Goal: Task Accomplishment & Management: Use online tool/utility

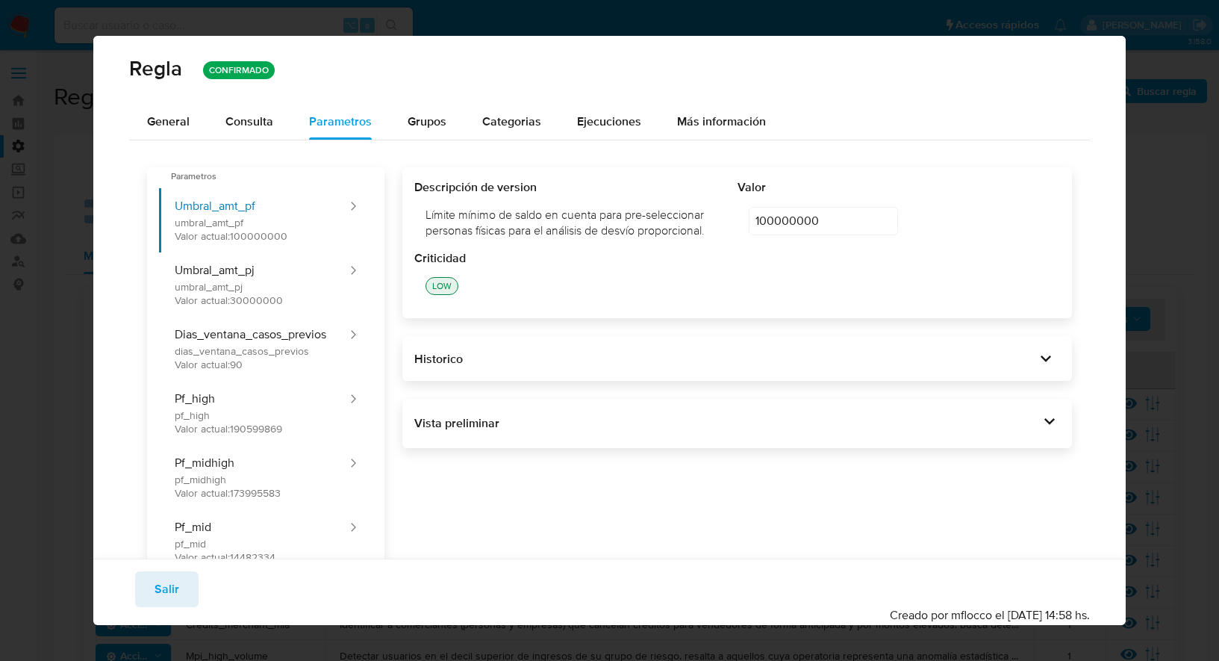
scroll to position [347, 0]
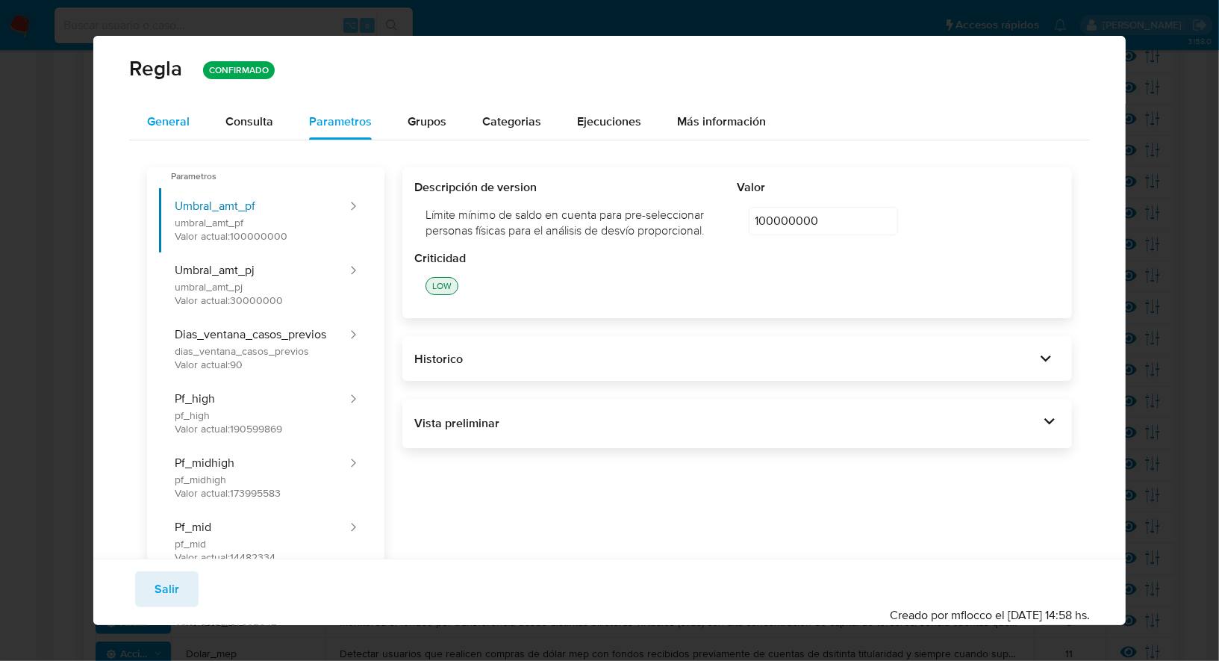
click at [185, 128] on span "General" at bounding box center [168, 121] width 43 height 17
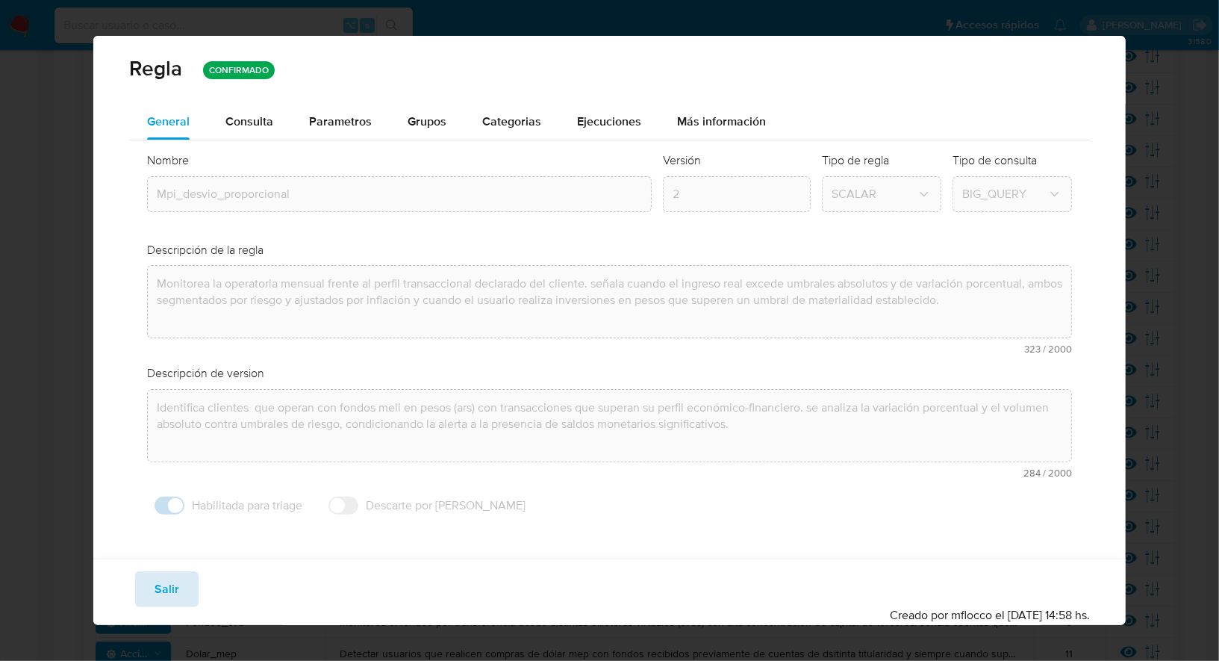
click at [172, 587] on span "Salir" at bounding box center [167, 589] width 25 height 33
type input "1"
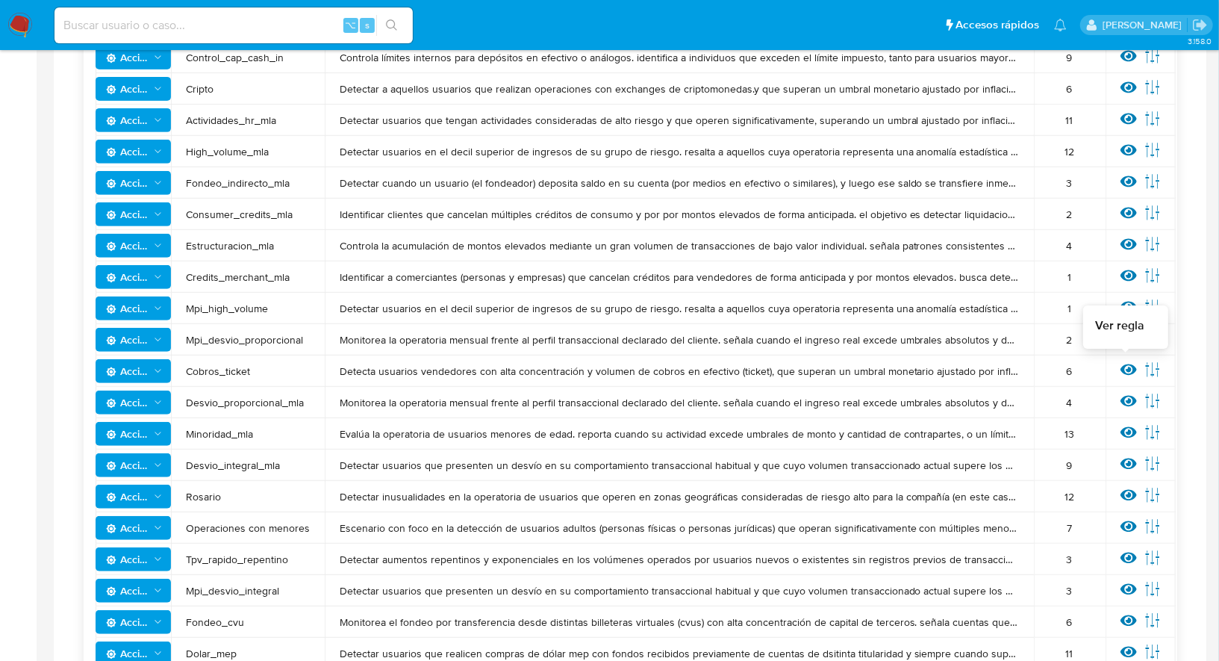
click at [1125, 371] on icon at bounding box center [1129, 369] width 16 height 16
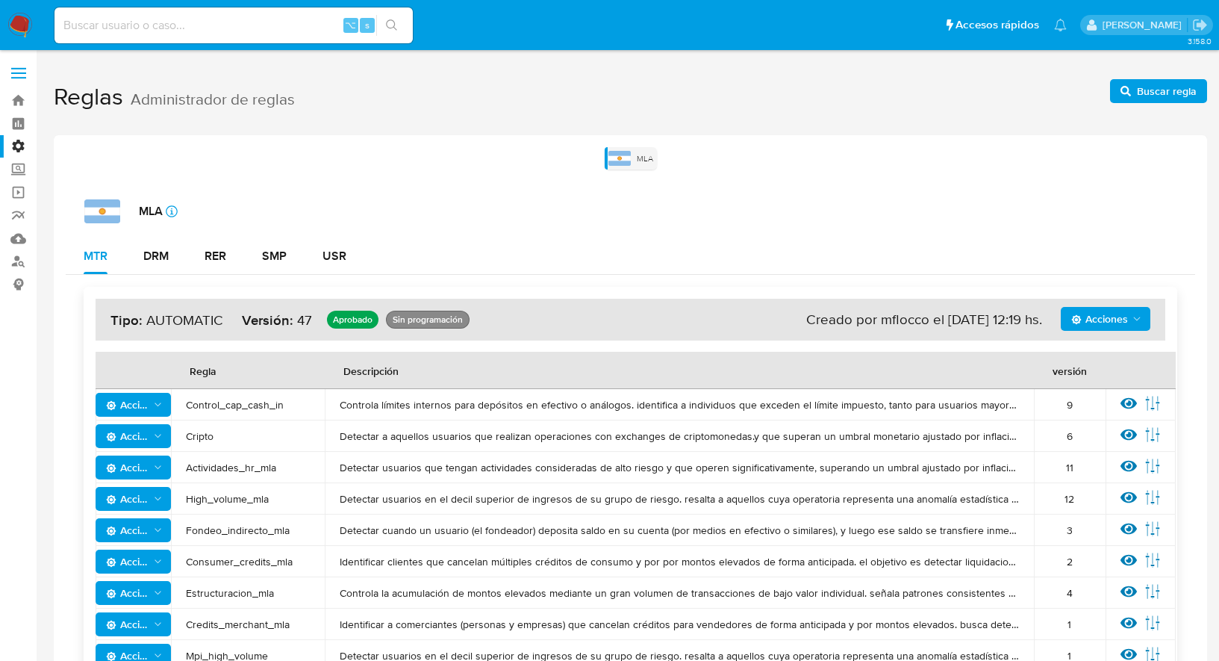
scroll to position [472, 0]
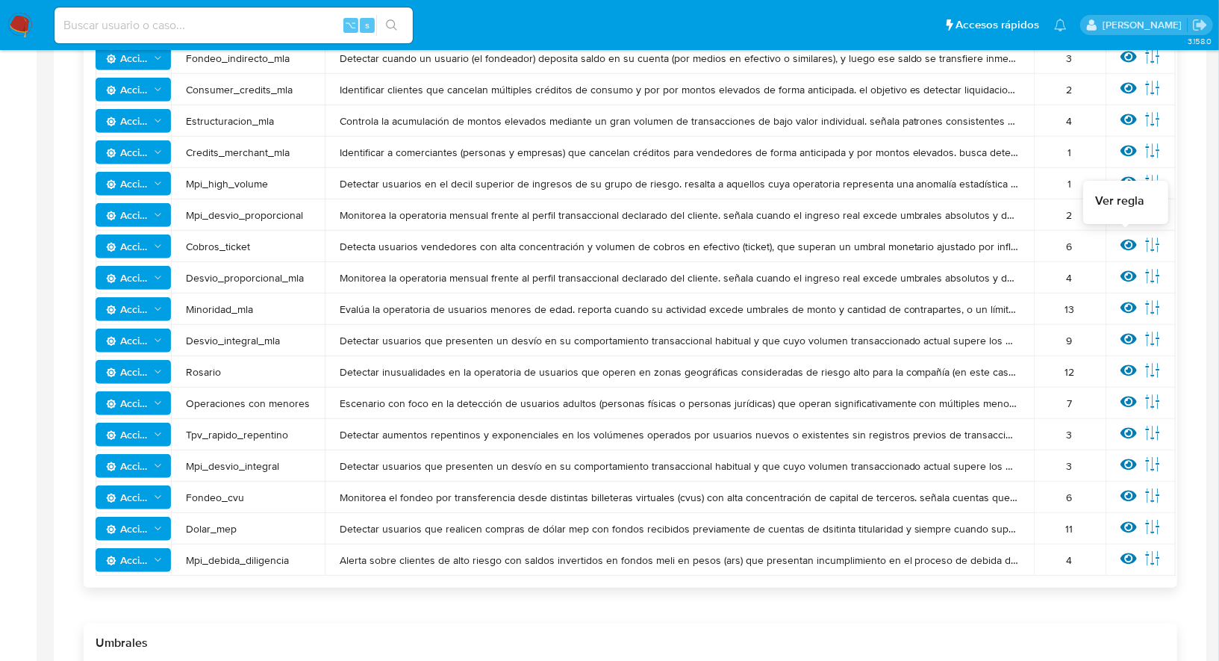
click at [1124, 244] on icon at bounding box center [1129, 245] width 16 height 11
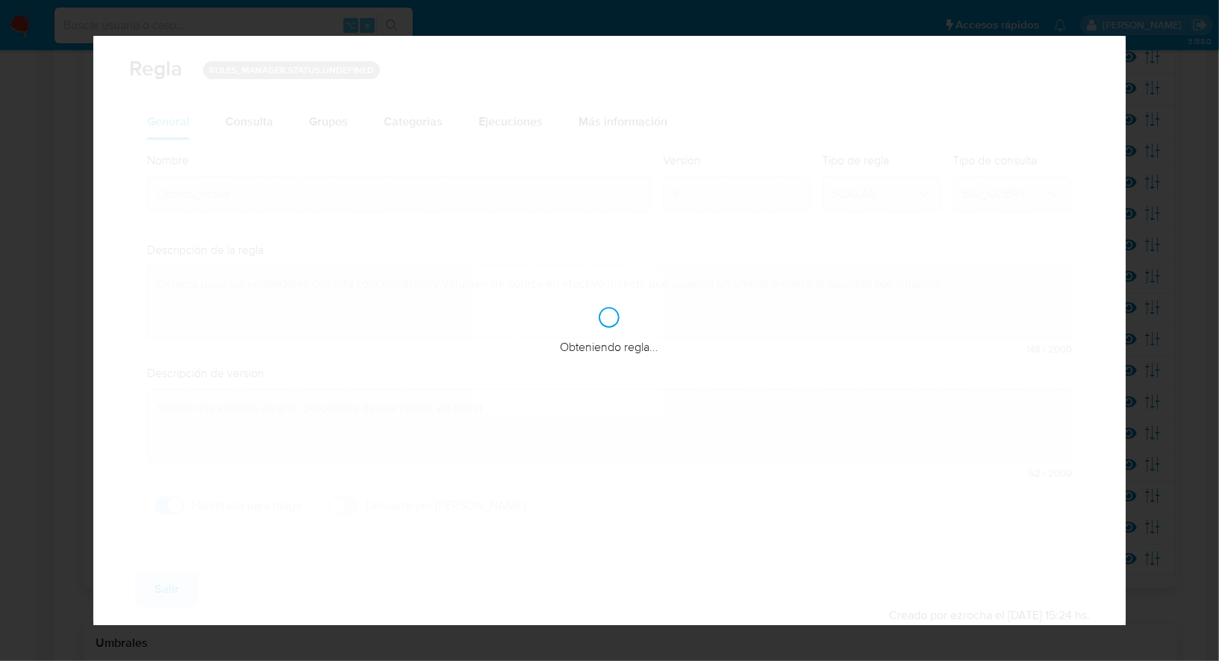
checkbox input "true"
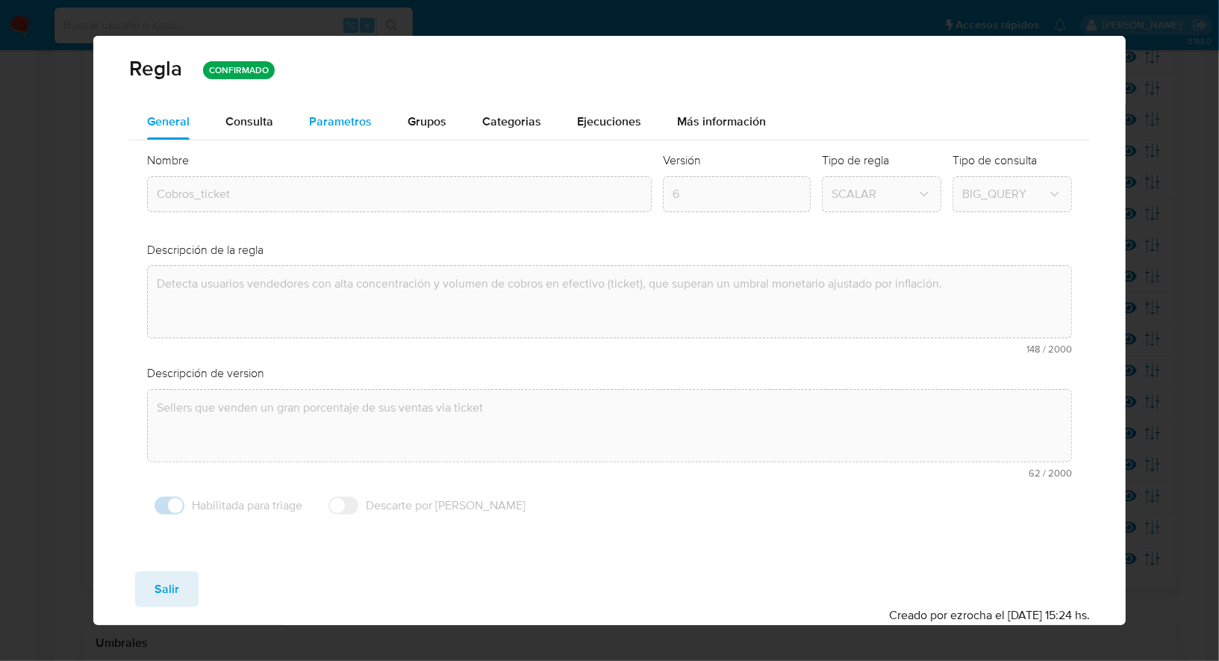
click at [346, 127] on span "Parametros" at bounding box center [340, 121] width 63 height 17
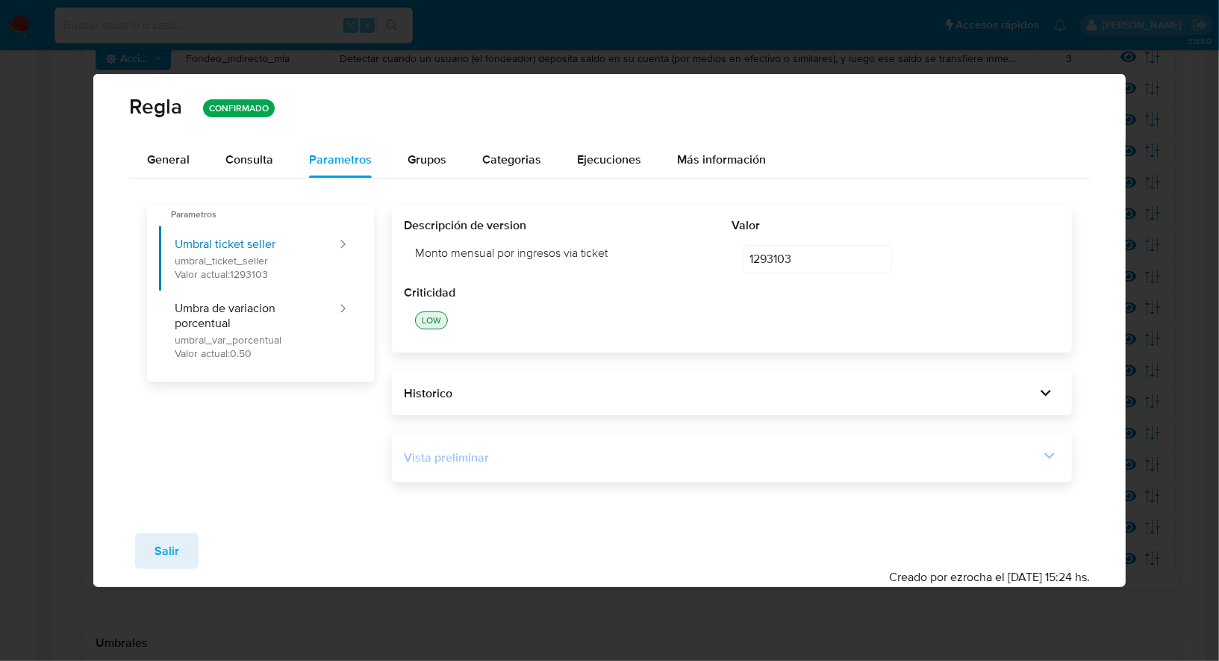
click at [693, 458] on div "Vista preliminar" at bounding box center [721, 457] width 635 height 16
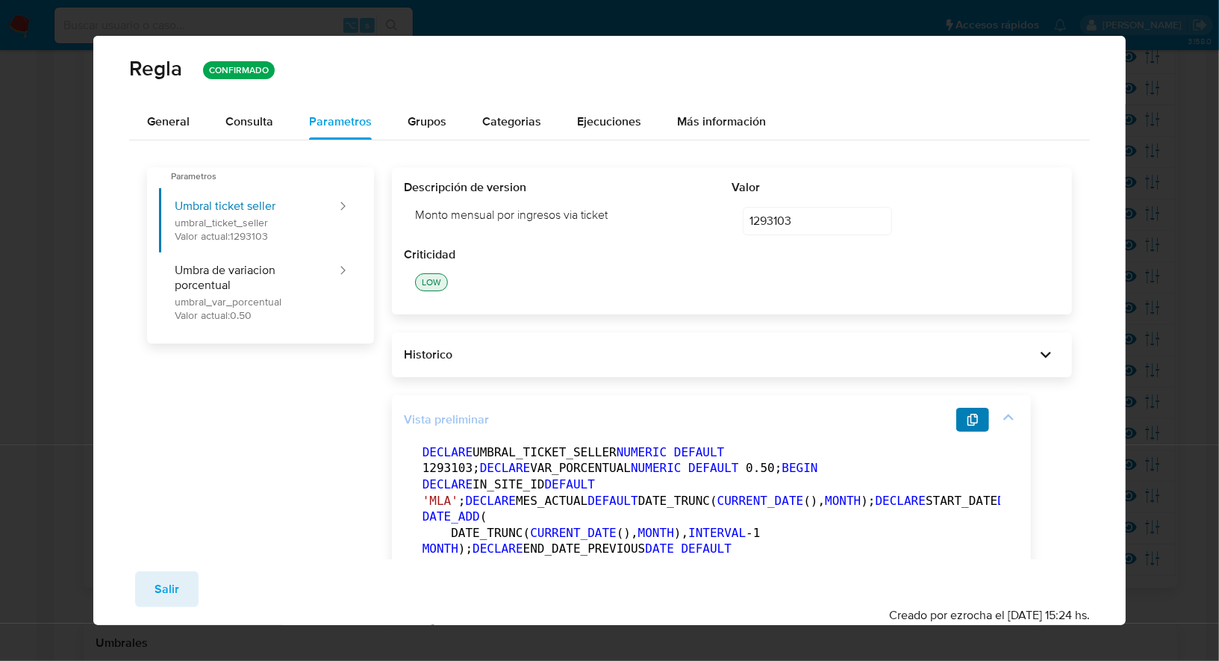
click at [982, 418] on button "button" at bounding box center [972, 420] width 33 height 24
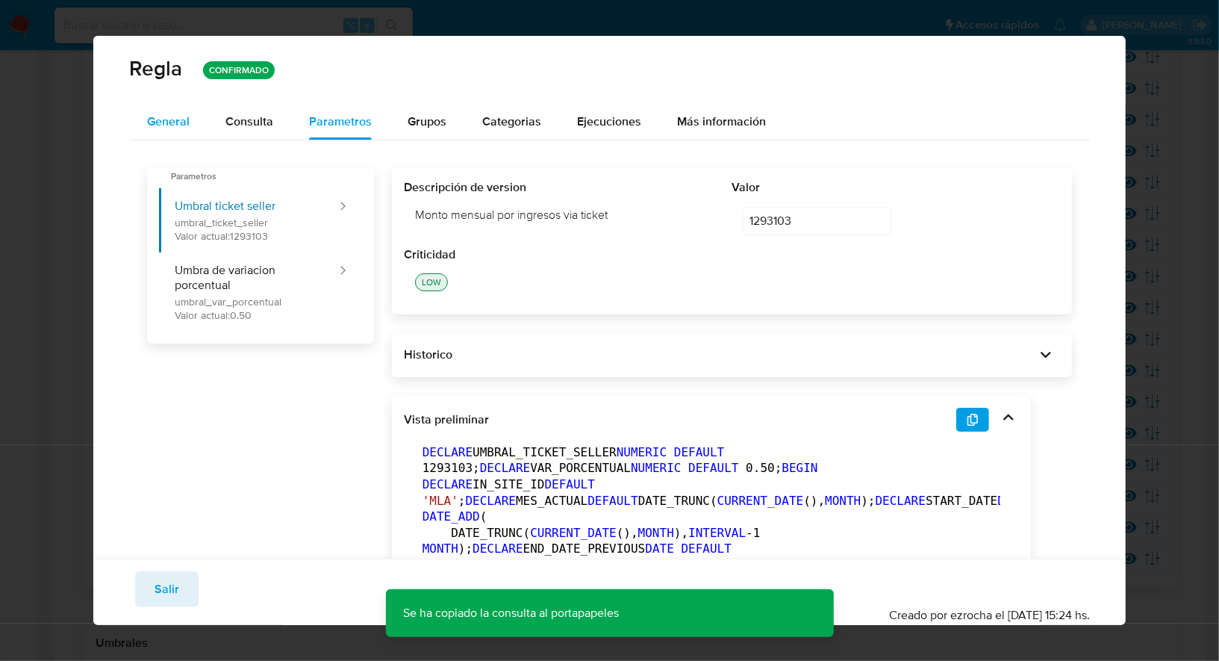
click at [196, 123] on button "General" at bounding box center [168, 122] width 78 height 36
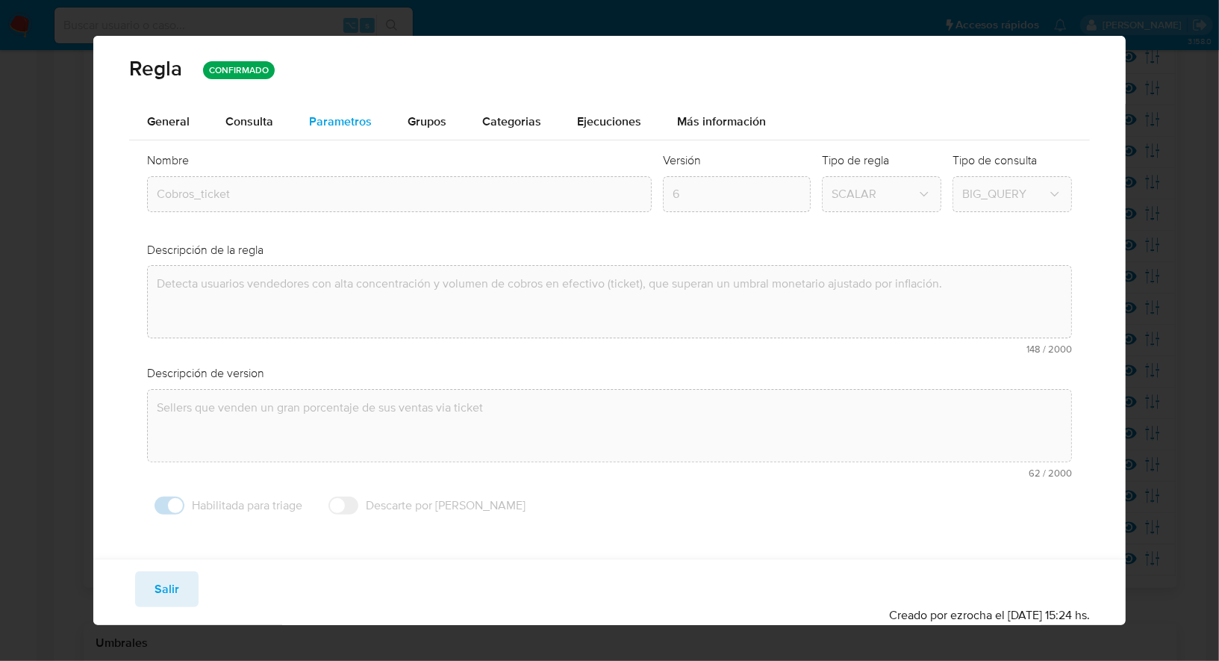
click at [336, 125] on span "Parametros" at bounding box center [340, 121] width 63 height 17
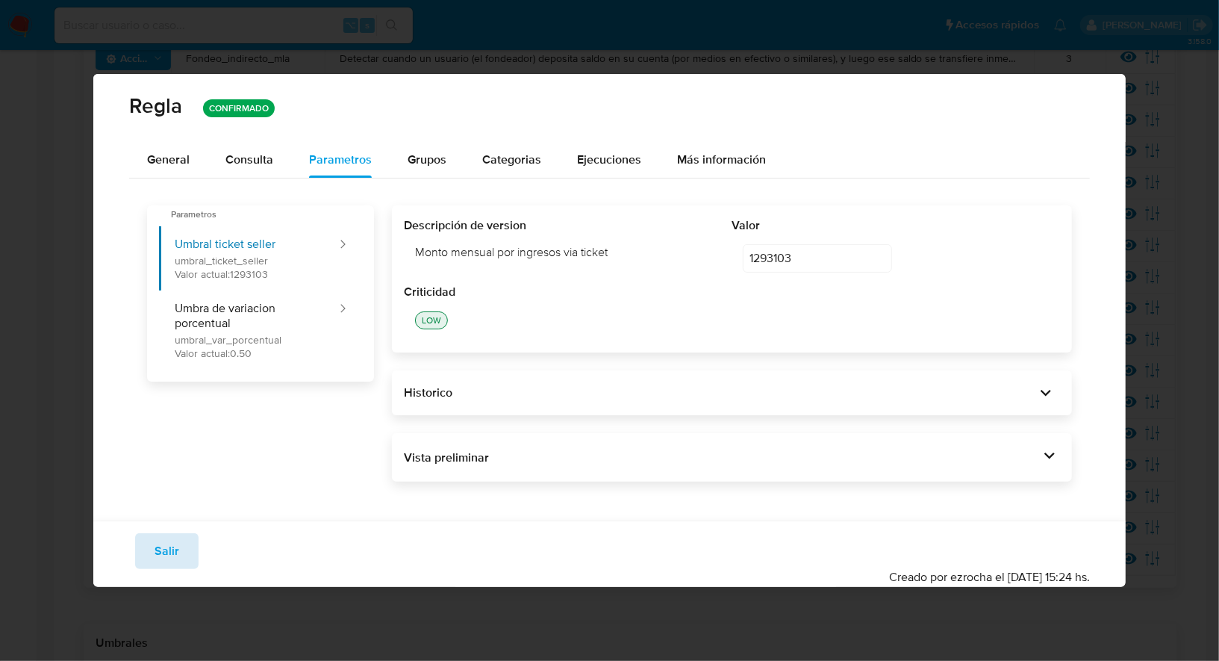
click at [172, 547] on span "Salir" at bounding box center [167, 551] width 25 height 33
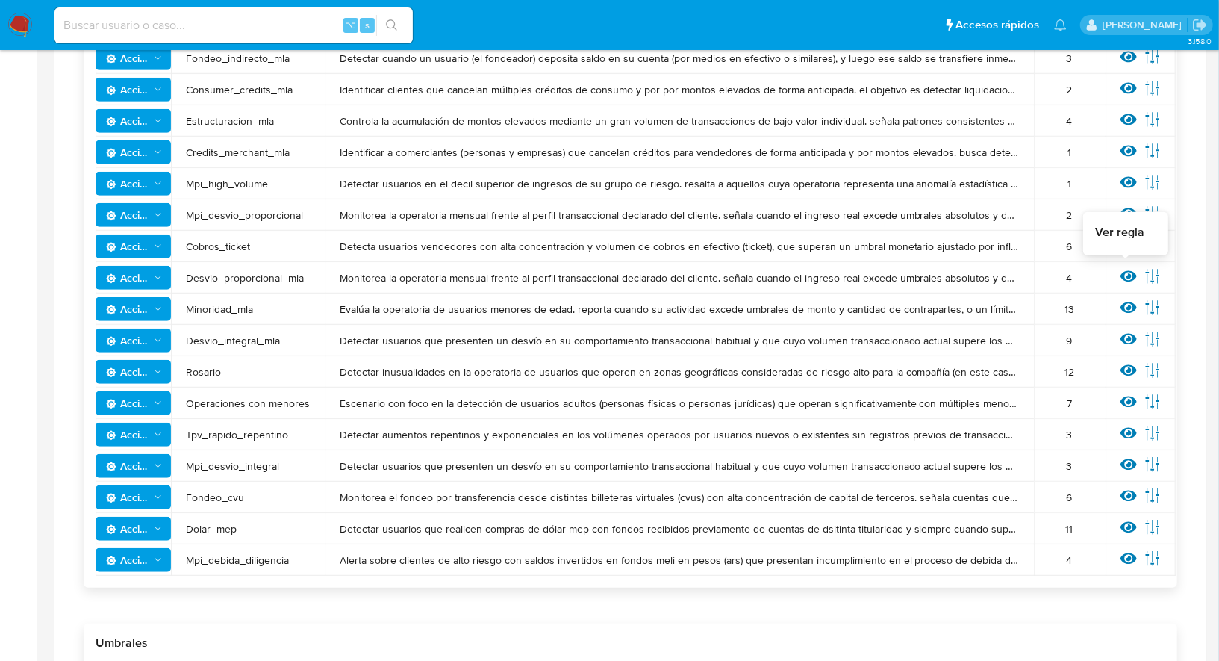
click at [1121, 274] on icon at bounding box center [1129, 276] width 16 height 16
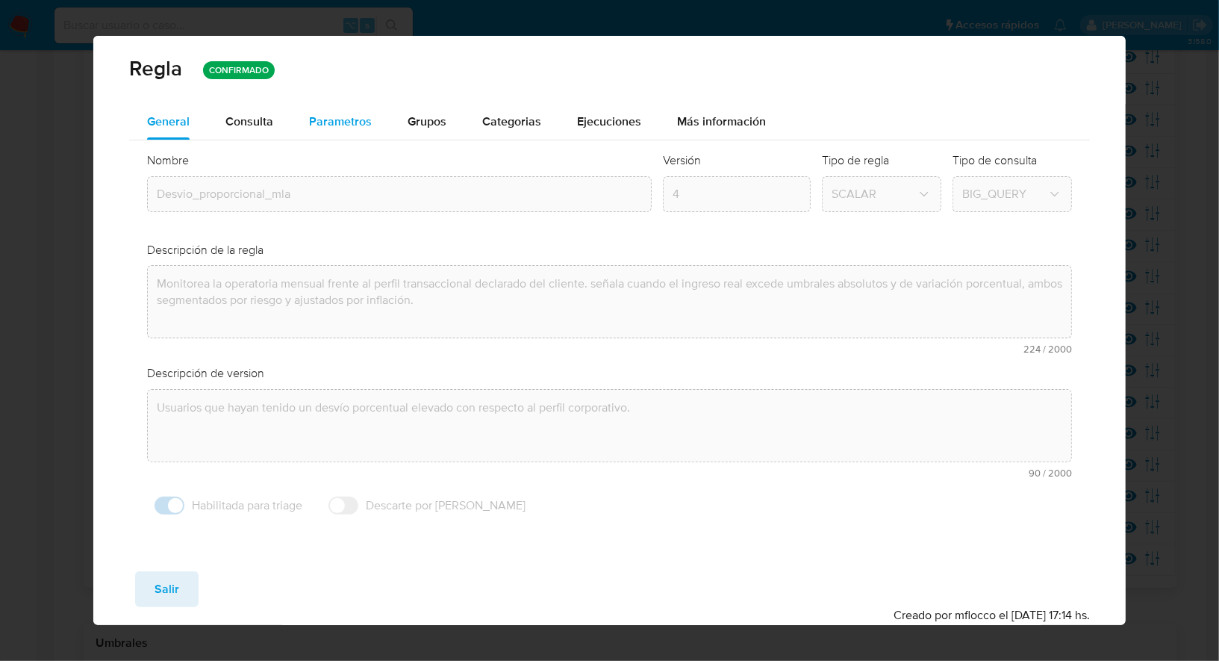
click at [346, 113] on span "Parametros" at bounding box center [340, 121] width 63 height 17
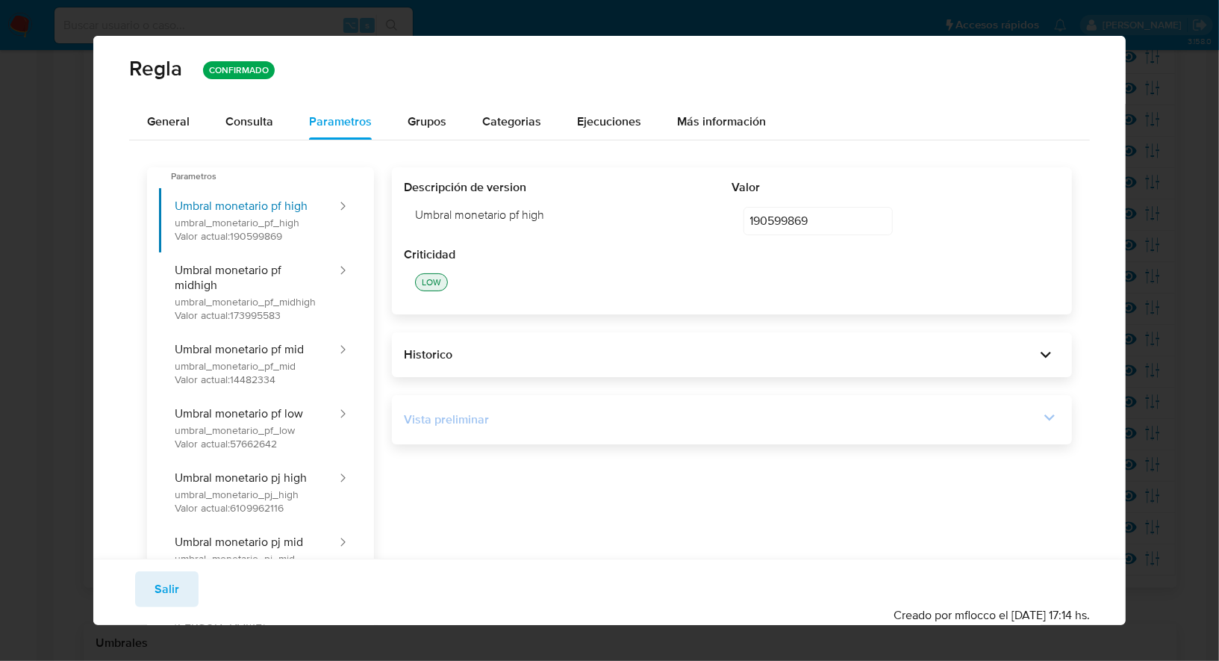
click at [739, 414] on div "Vista preliminar" at bounding box center [721, 419] width 635 height 16
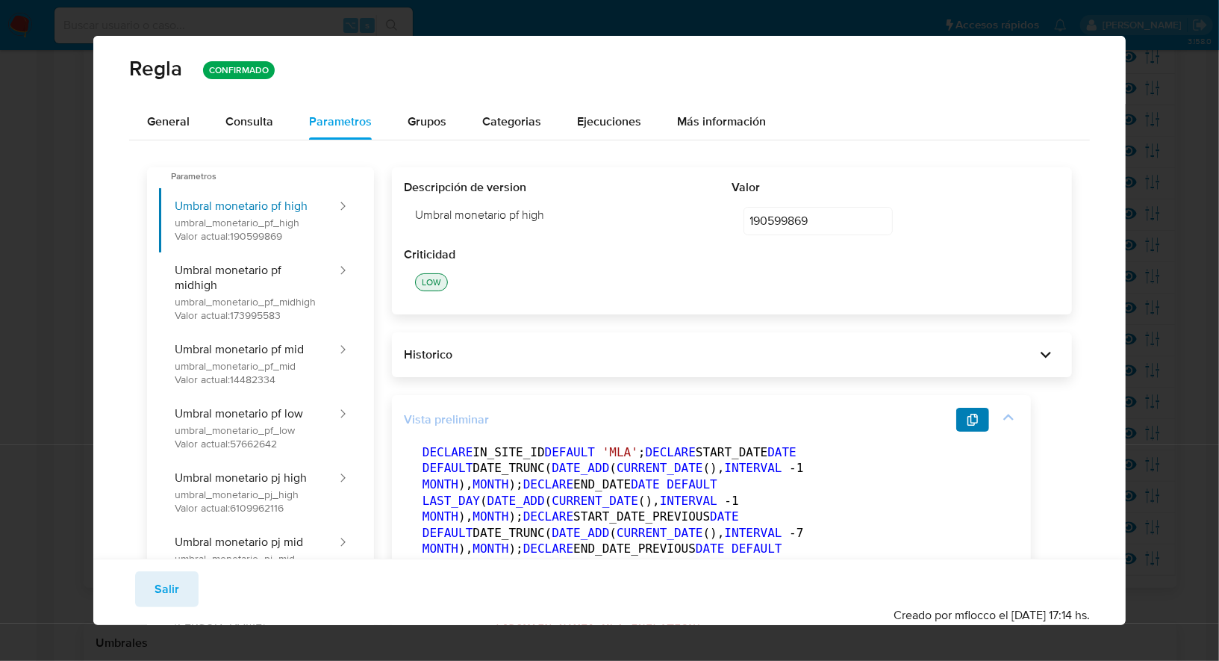
click at [970, 420] on icon "button" at bounding box center [973, 420] width 12 height 12
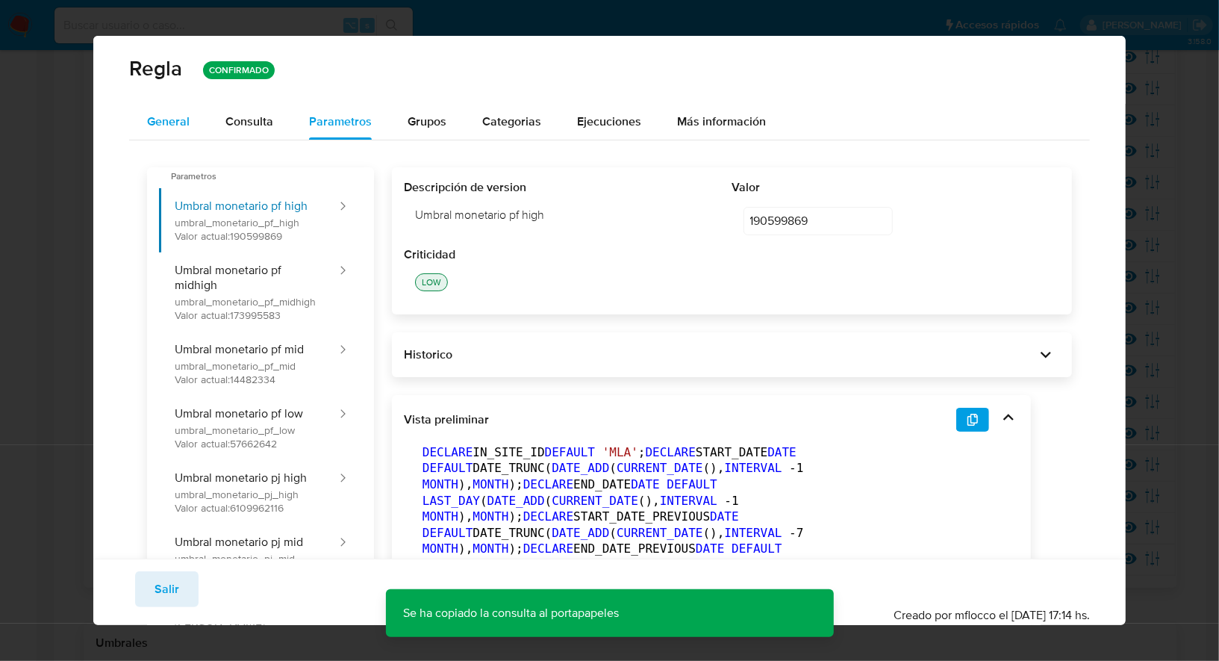
click at [186, 121] on span "General" at bounding box center [168, 121] width 43 height 17
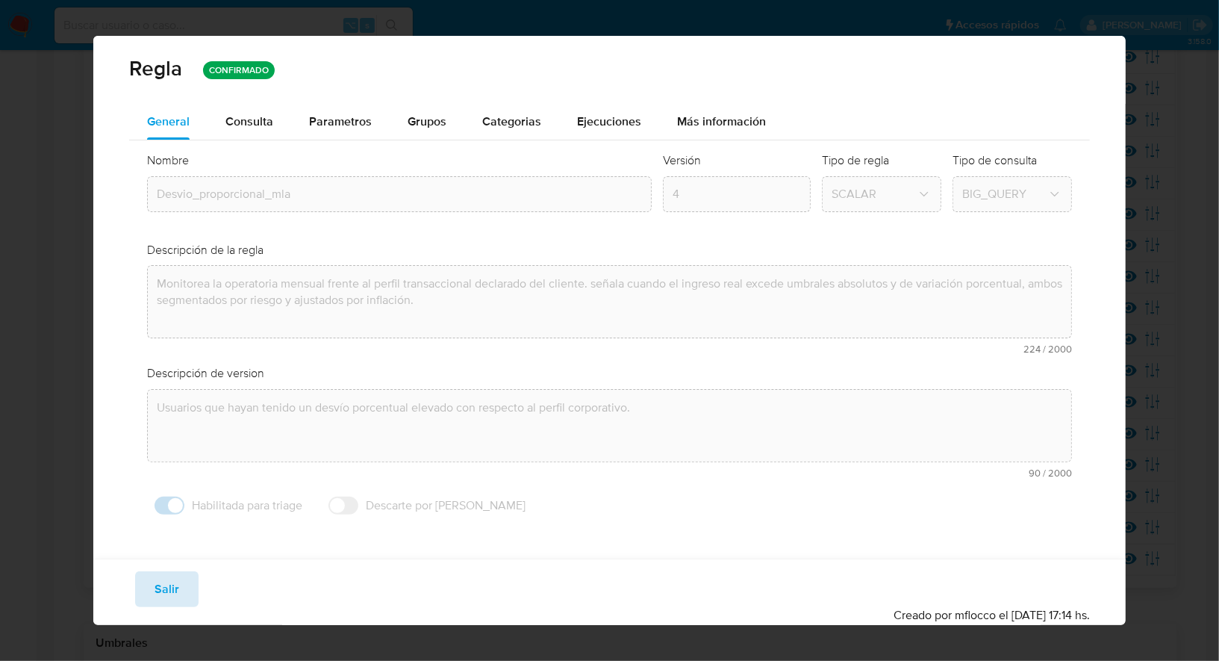
click at [171, 590] on span "Salir" at bounding box center [167, 589] width 25 height 33
type input "1"
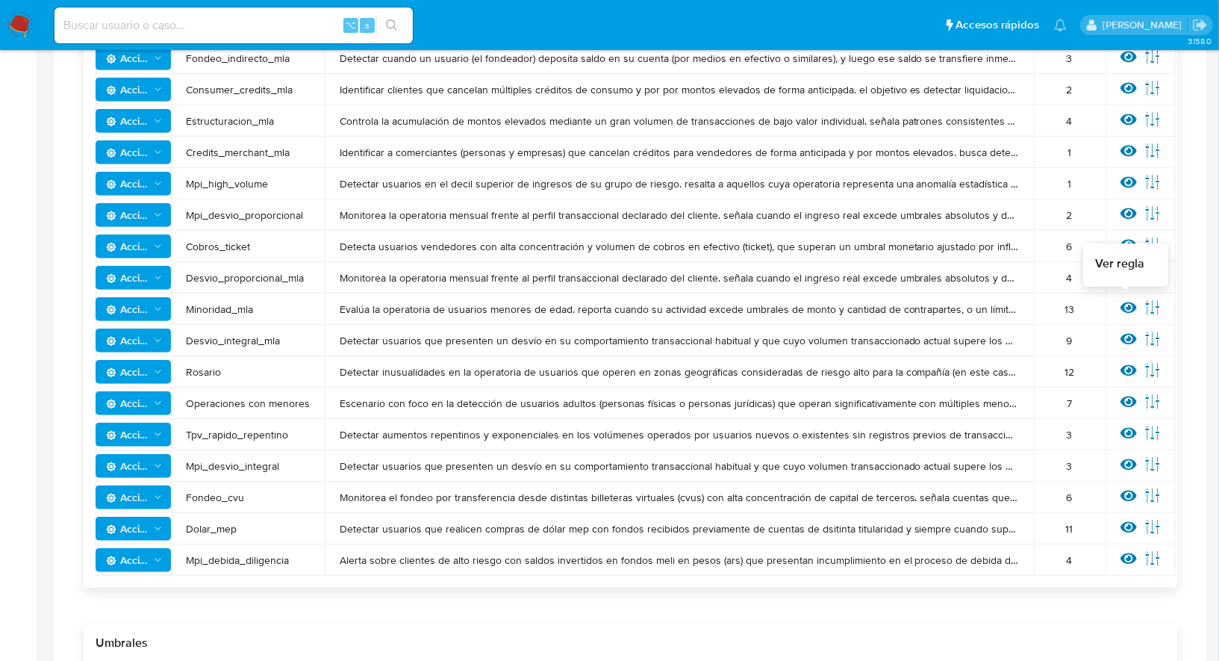
click at [1122, 304] on icon at bounding box center [1129, 307] width 16 height 16
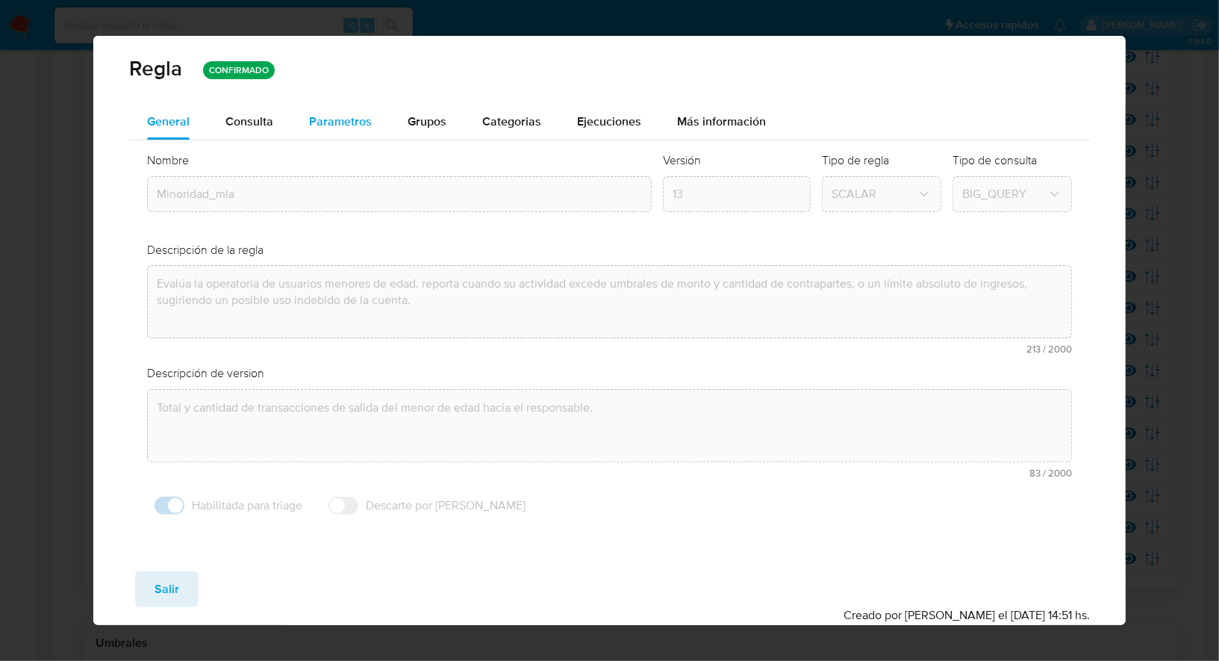
click at [331, 128] on span "Parametros" at bounding box center [340, 121] width 63 height 17
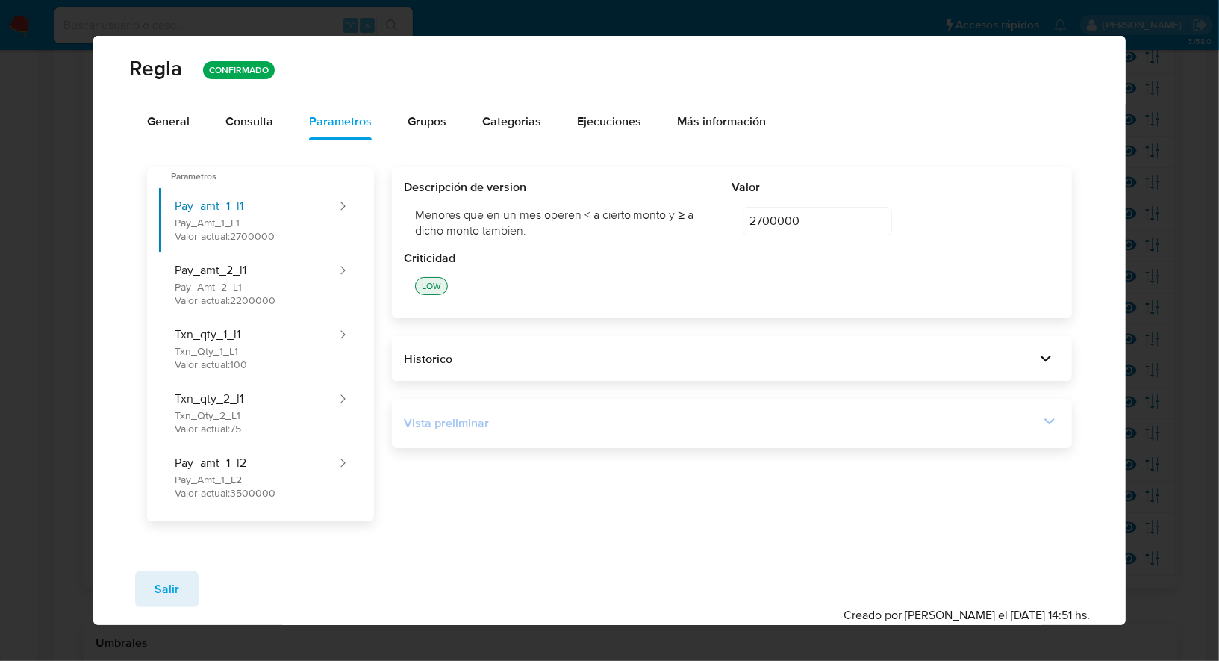
click at [872, 433] on div "Vista preliminar" at bounding box center [732, 423] width 656 height 25
click at [1049, 423] on icon at bounding box center [1049, 421] width 10 height 7
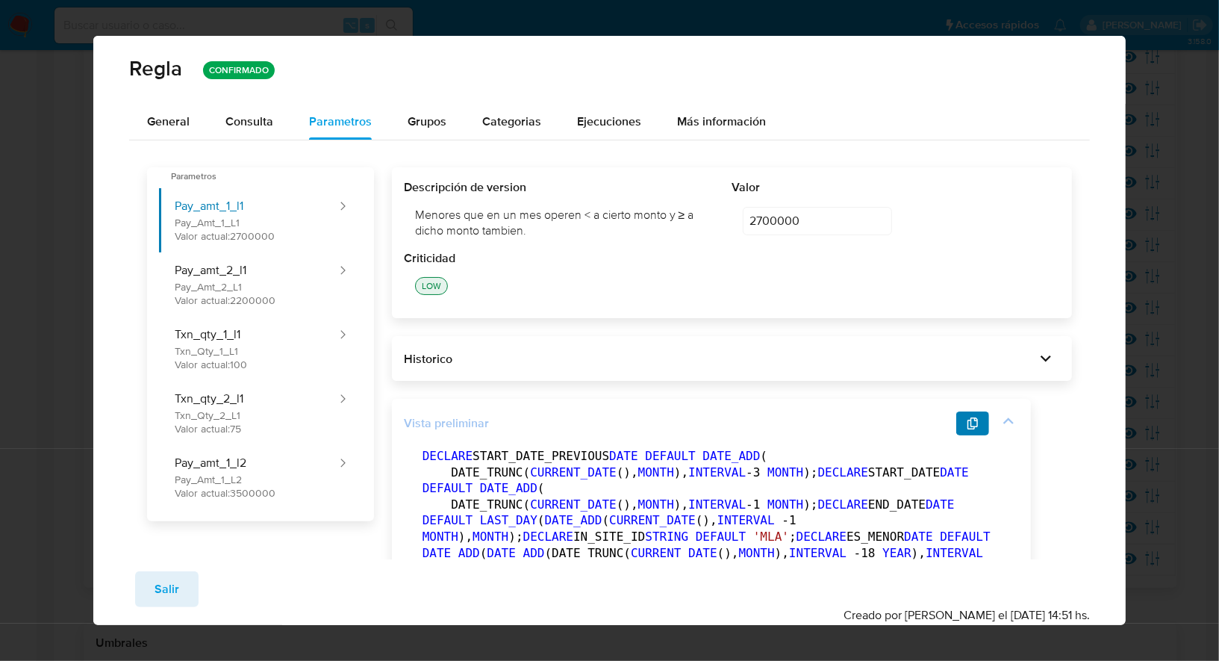
click at [973, 424] on icon "button" at bounding box center [973, 423] width 12 height 12
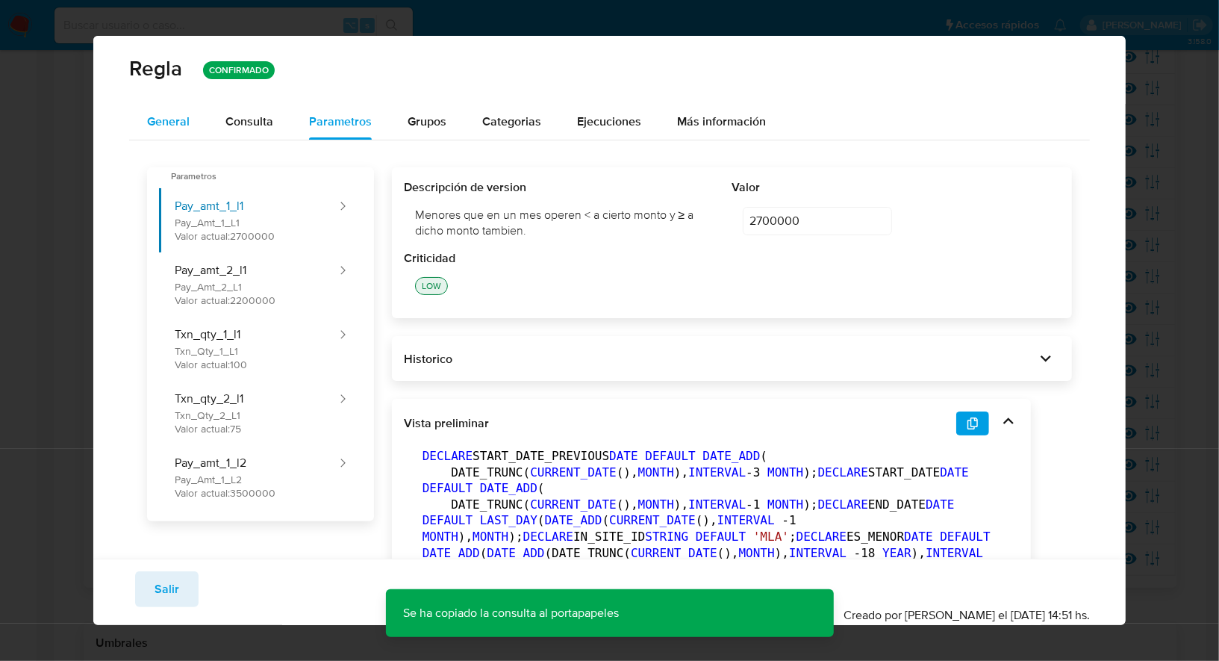
click at [175, 129] on span "General" at bounding box center [168, 121] width 43 height 17
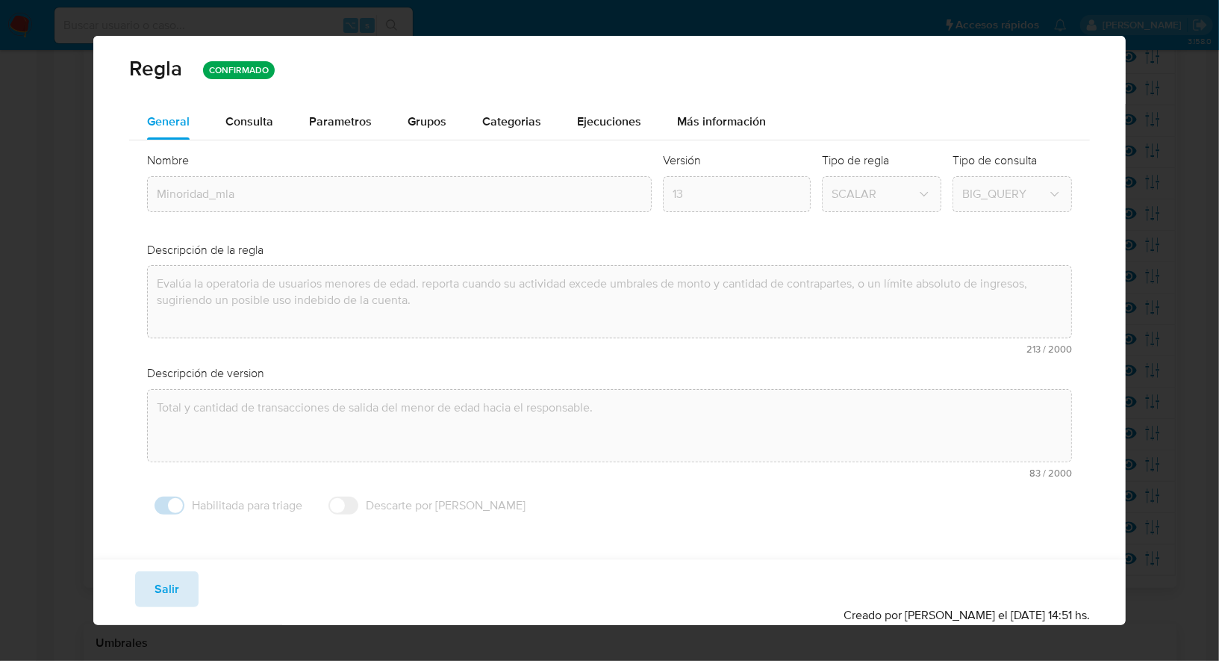
click at [161, 583] on span "Salir" at bounding box center [167, 589] width 25 height 33
type input "1"
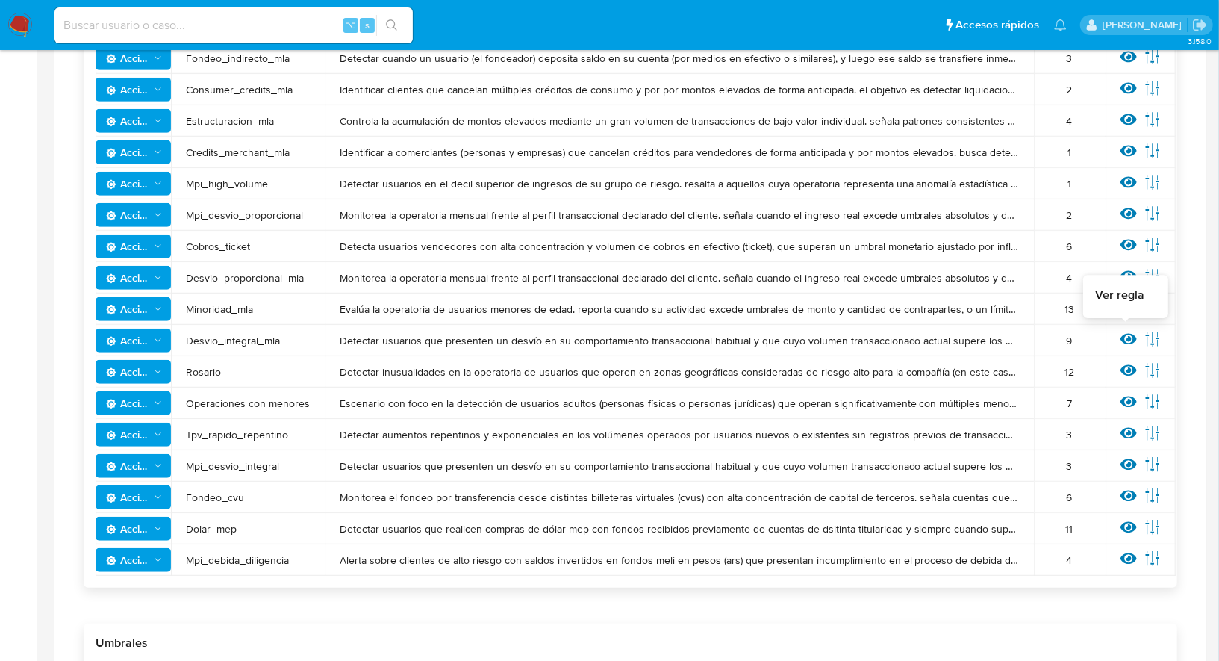
click at [1125, 338] on icon at bounding box center [1129, 339] width 16 height 11
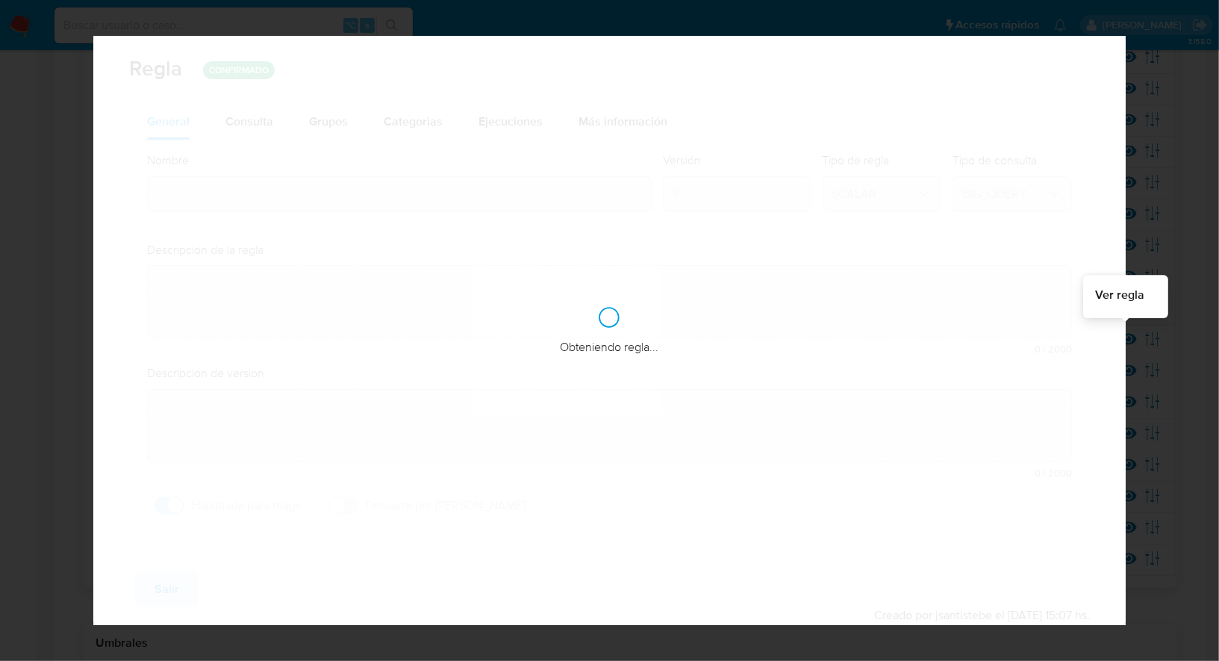
type input "Desvio_integral_mla"
type textarea "Detectar usuarios que presenten un desvío en su comportamiento transaccional ha…"
type textarea "Detectar usuarios que tengan comportamiento sospechoso, que superen la restricc…"
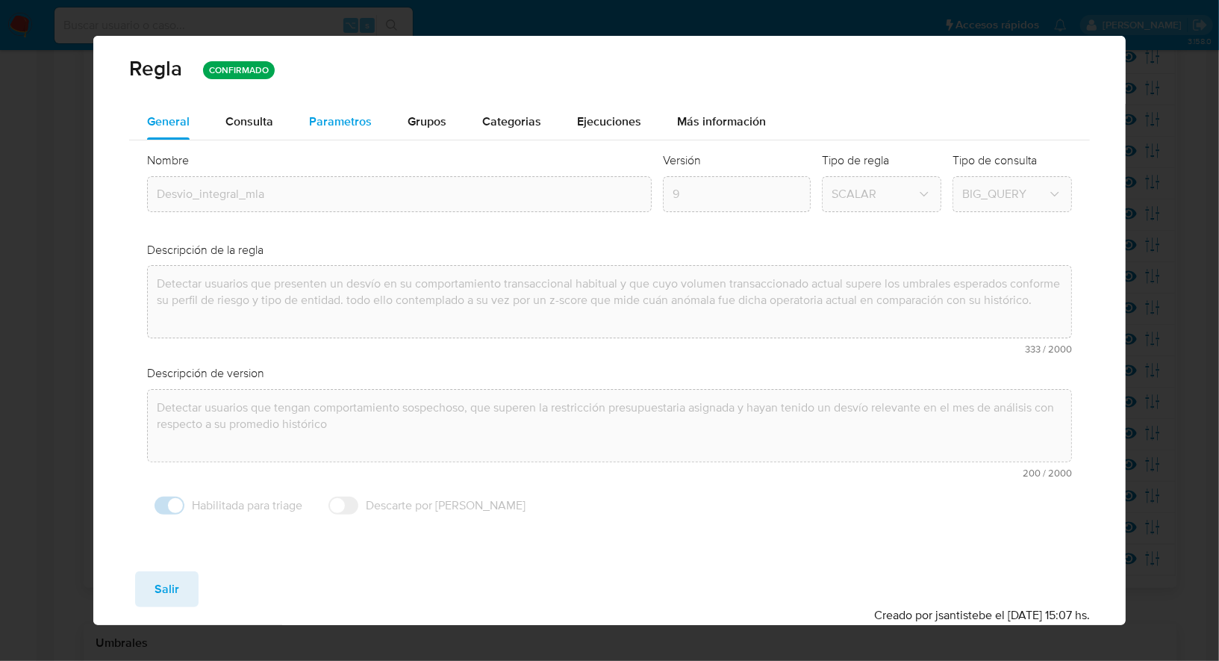
click at [345, 128] on span "Parametros" at bounding box center [340, 121] width 63 height 17
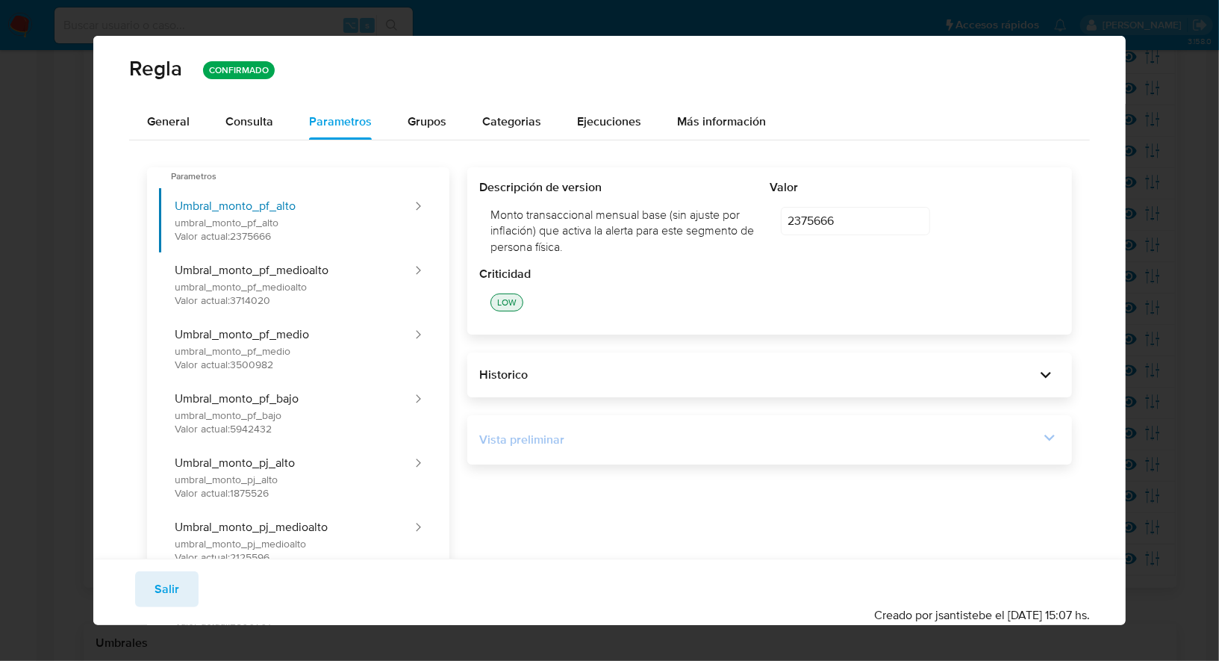
click at [635, 431] on div "Vista preliminar" at bounding box center [759, 439] width 560 height 16
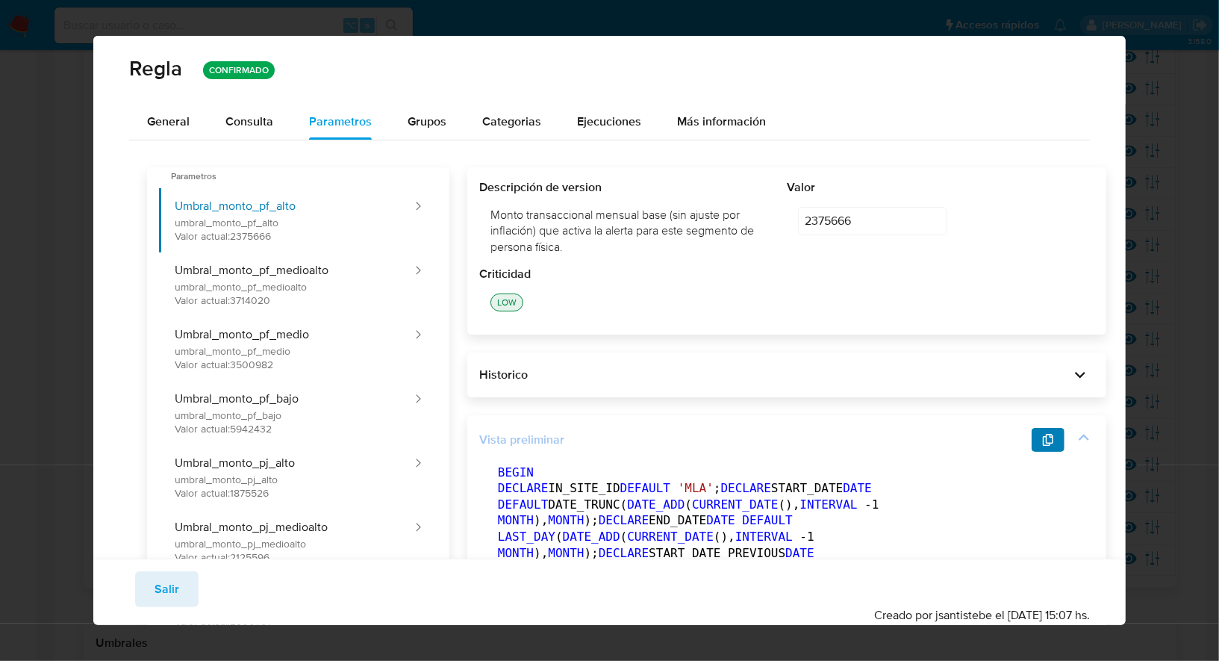
click at [1043, 438] on icon "button" at bounding box center [1048, 440] width 10 height 12
click at [163, 594] on span "Salir" at bounding box center [167, 589] width 25 height 33
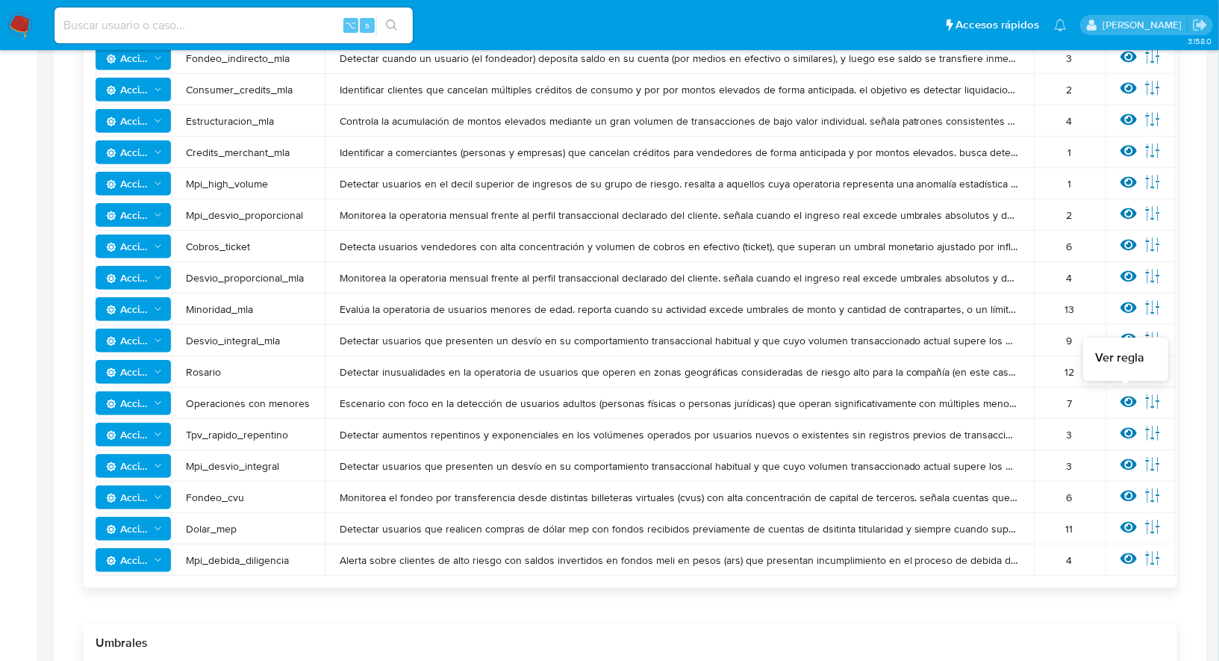
click at [1122, 399] on icon at bounding box center [1129, 401] width 16 height 16
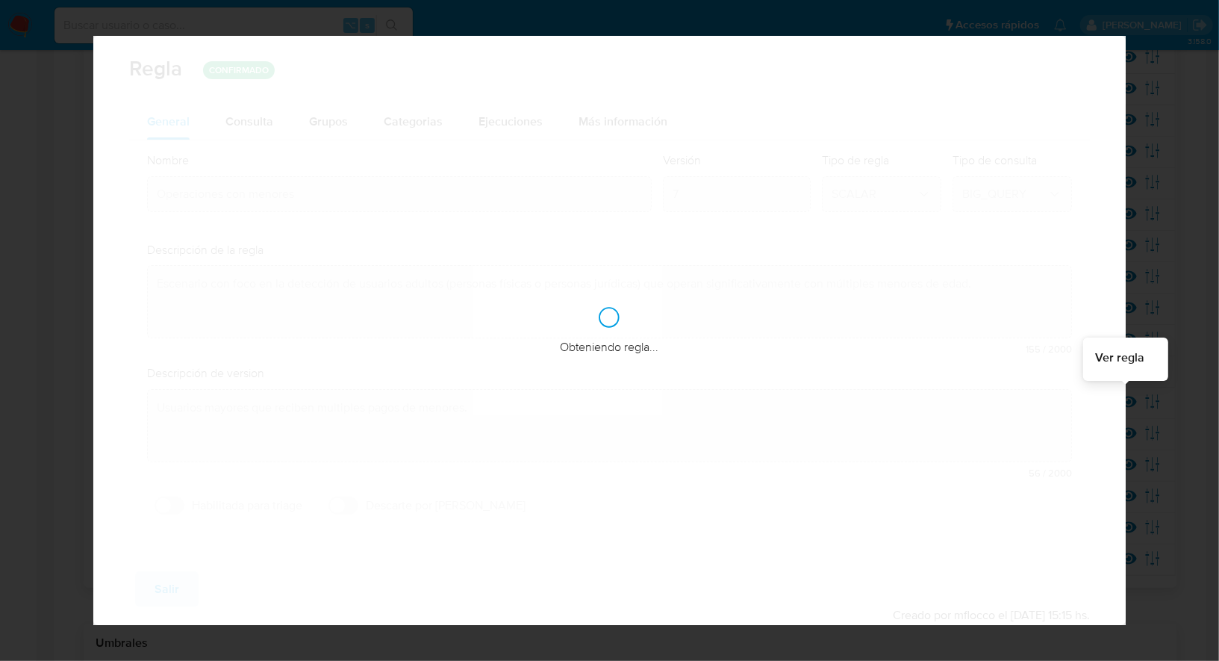
checkbox input "false"
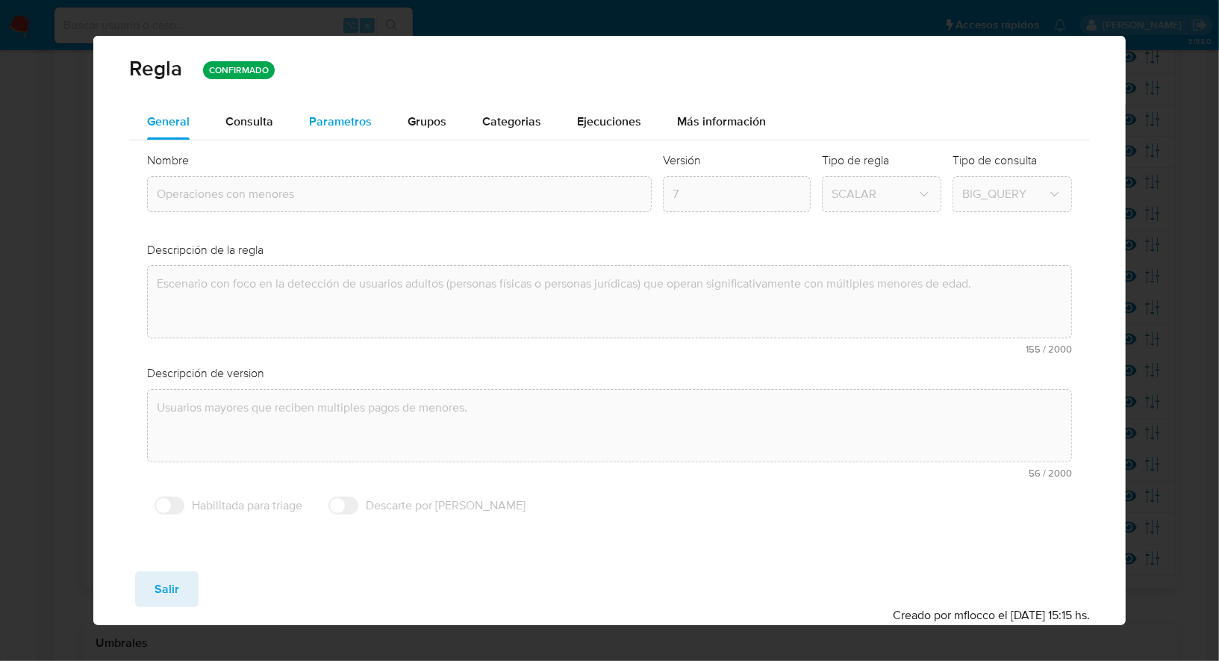
click at [341, 123] on span "Parametros" at bounding box center [340, 121] width 63 height 17
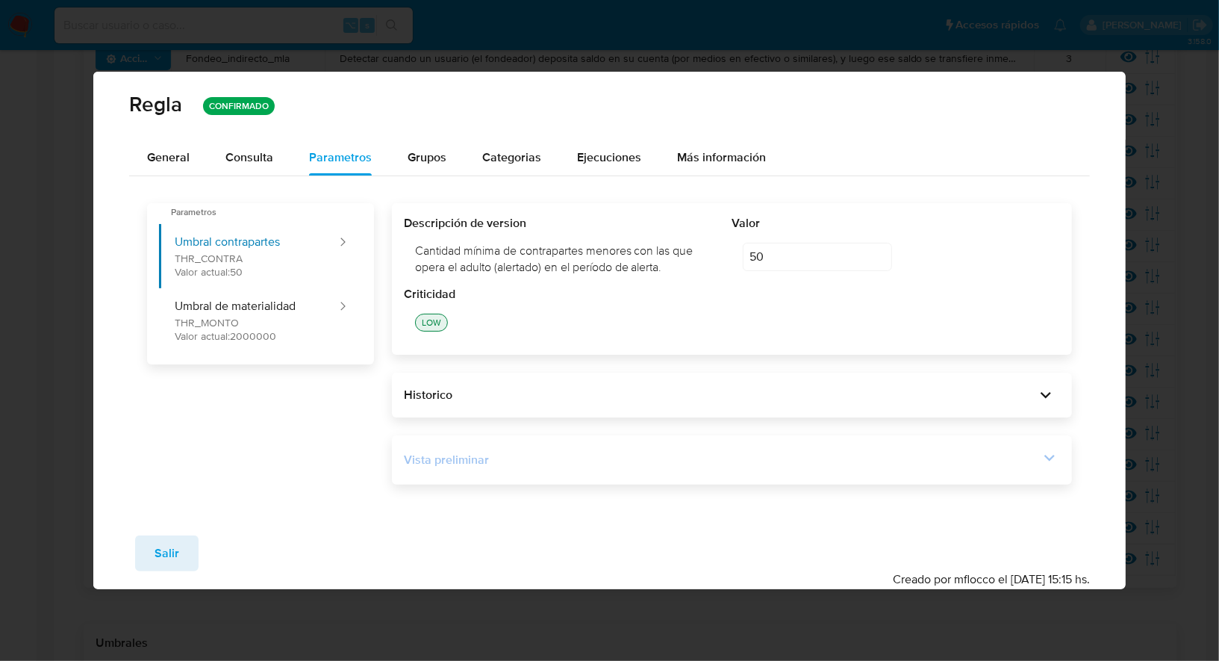
click at [911, 457] on div "Vista preliminar" at bounding box center [721, 460] width 635 height 16
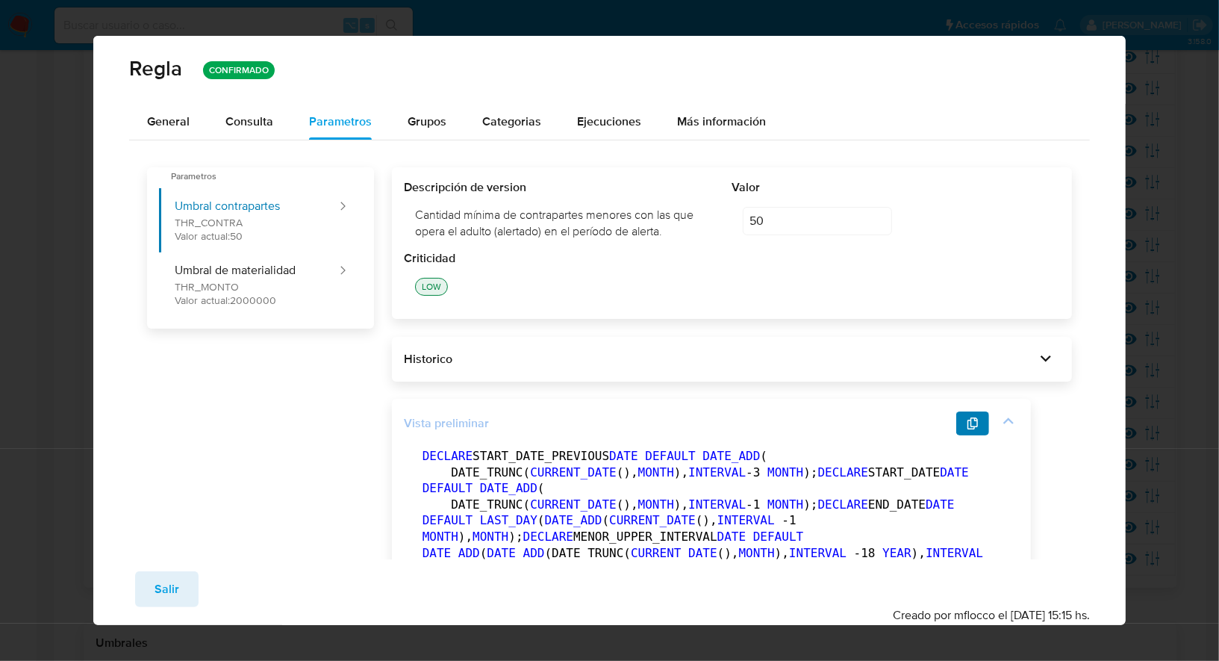
click at [970, 423] on icon "button" at bounding box center [973, 423] width 10 height 12
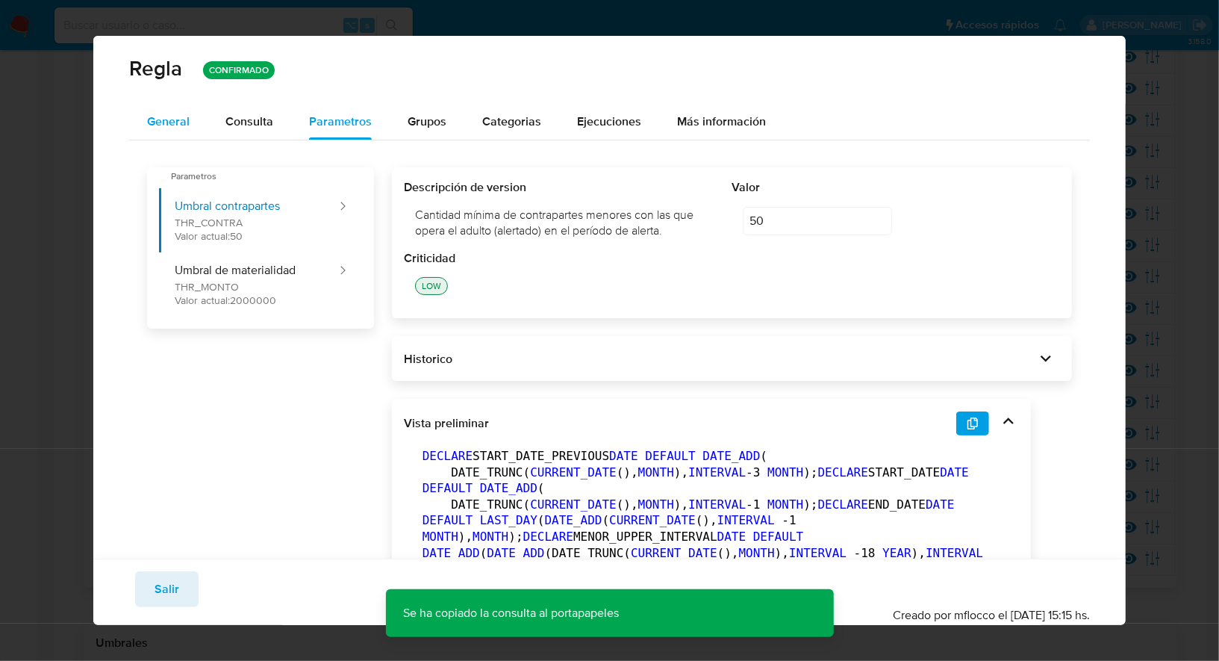
click at [160, 128] on span "General" at bounding box center [168, 121] width 43 height 17
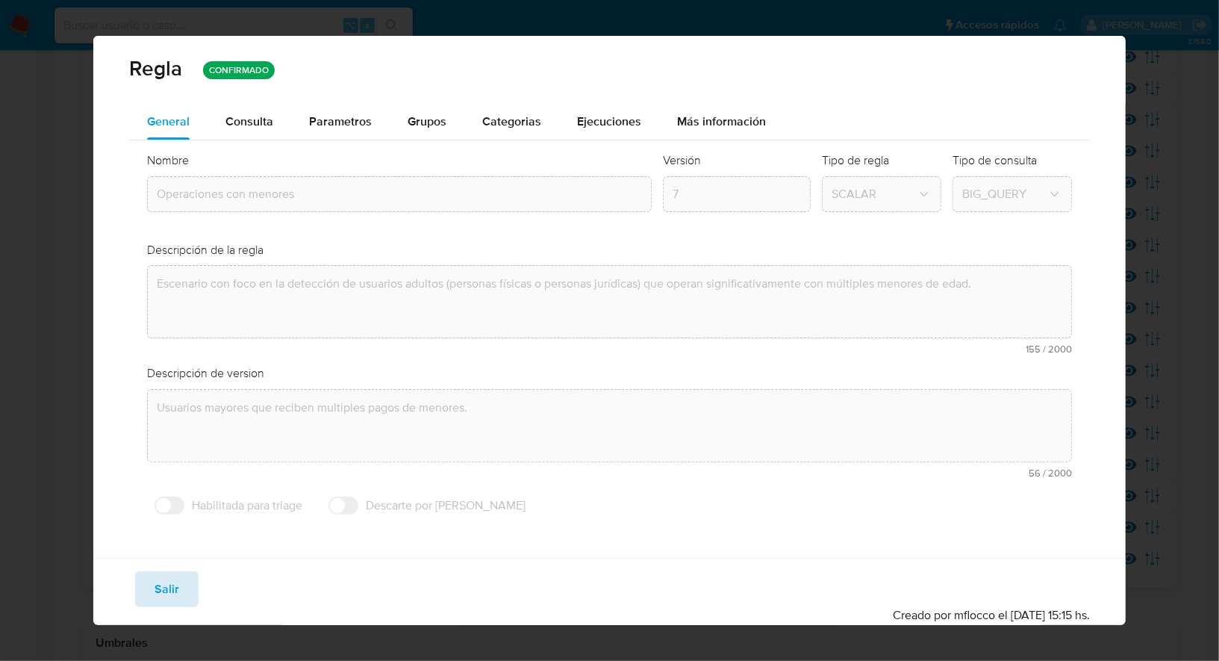
click at [170, 584] on span "Salir" at bounding box center [167, 589] width 25 height 33
type input "1"
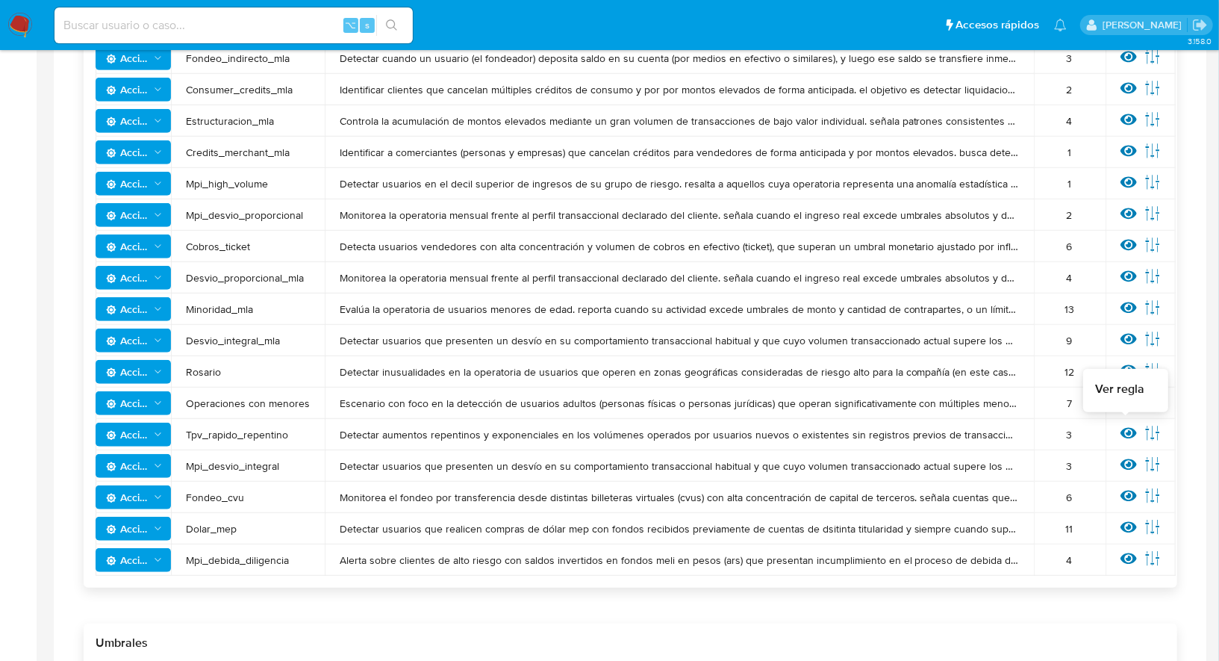
click at [1127, 428] on icon at bounding box center [1129, 433] width 16 height 11
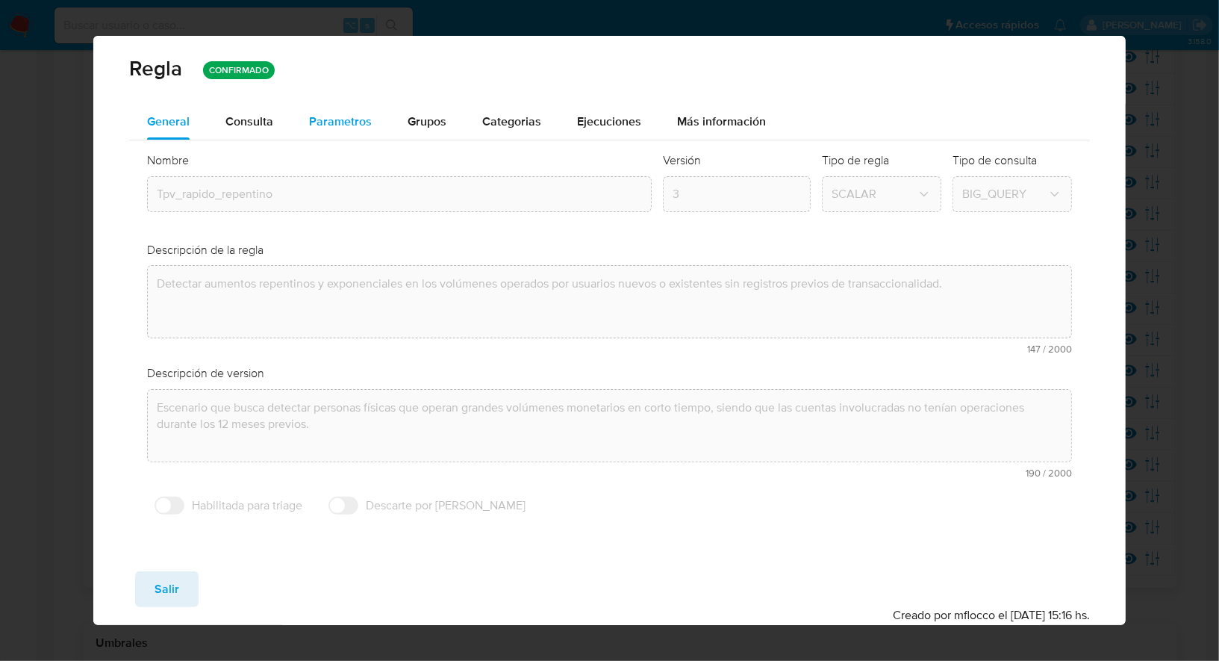
click at [329, 128] on span "Parametros" at bounding box center [340, 121] width 63 height 17
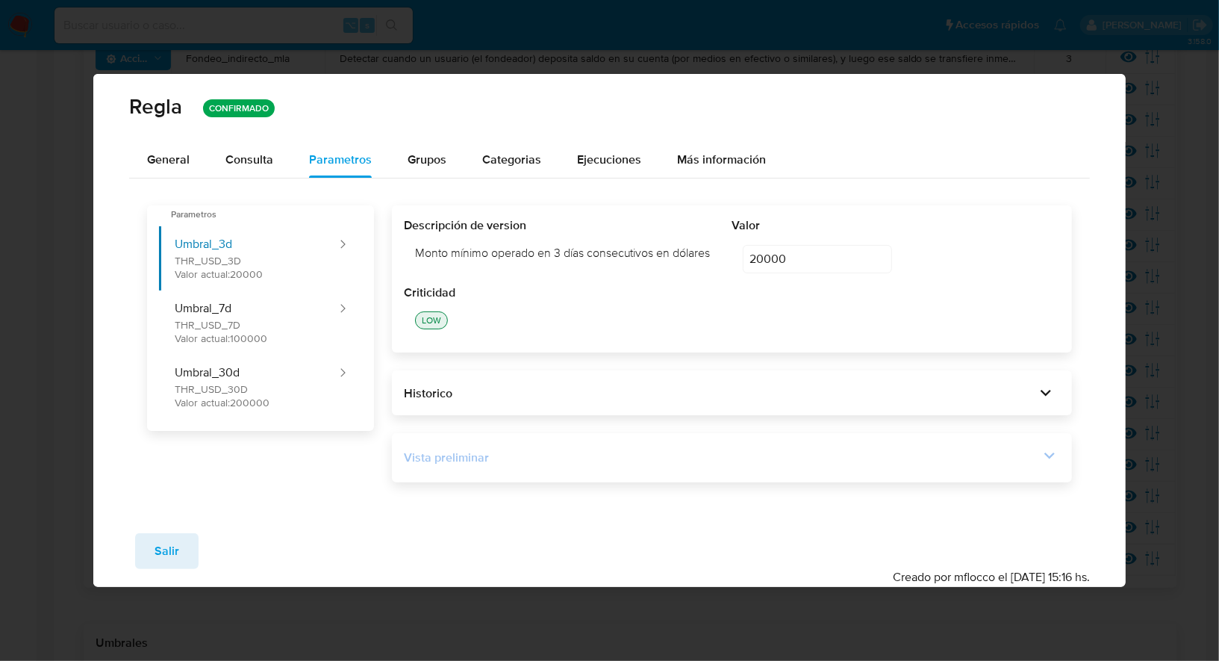
click at [632, 458] on div "Vista preliminar" at bounding box center [721, 457] width 635 height 16
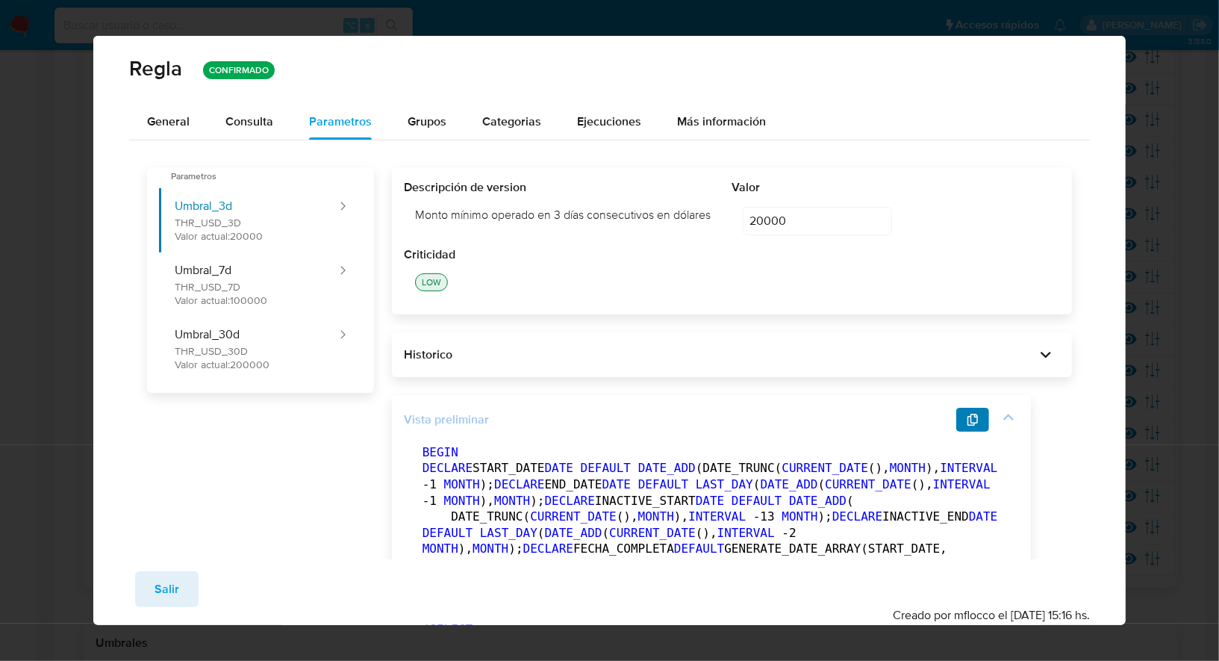
click at [973, 421] on icon "button" at bounding box center [973, 420] width 12 height 12
click at [191, 116] on button "General" at bounding box center [168, 122] width 78 height 36
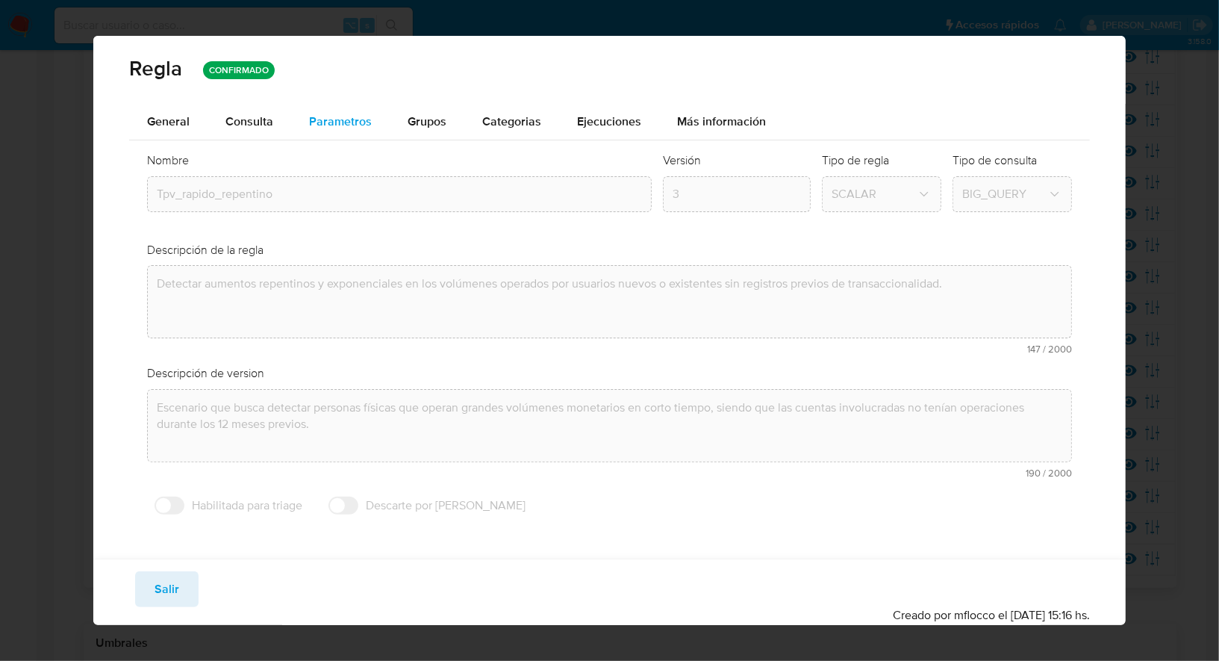
click at [327, 126] on span "Parametros" at bounding box center [340, 121] width 63 height 17
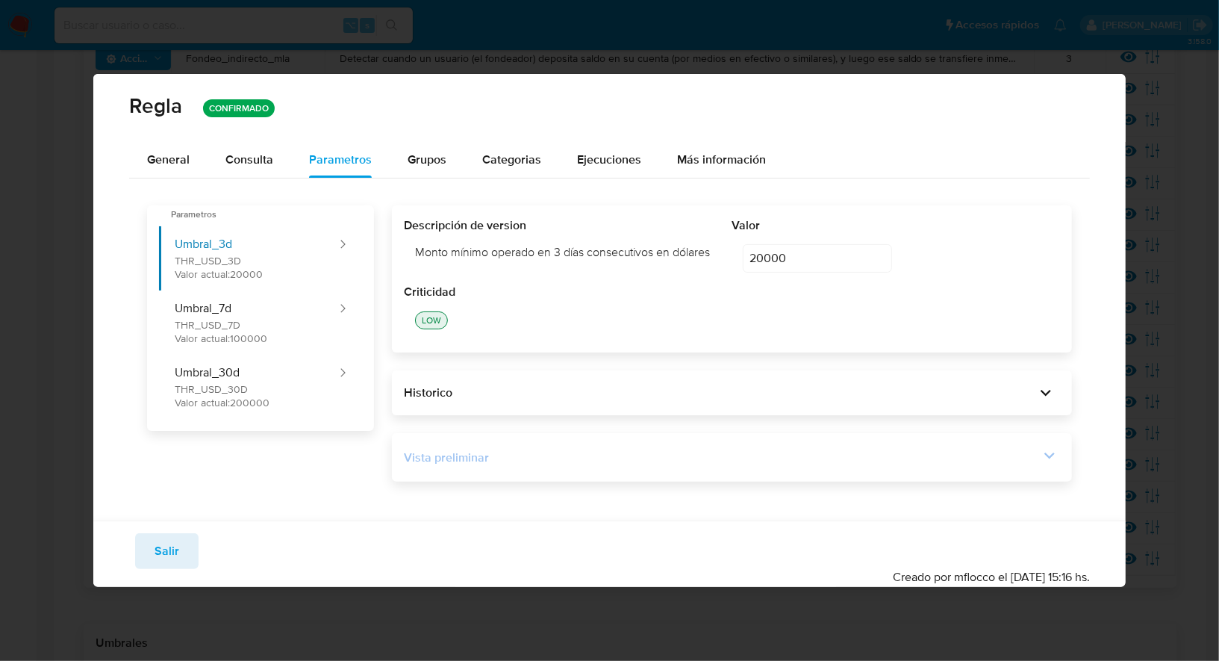
click at [664, 460] on div "Vista preliminar" at bounding box center [721, 457] width 635 height 16
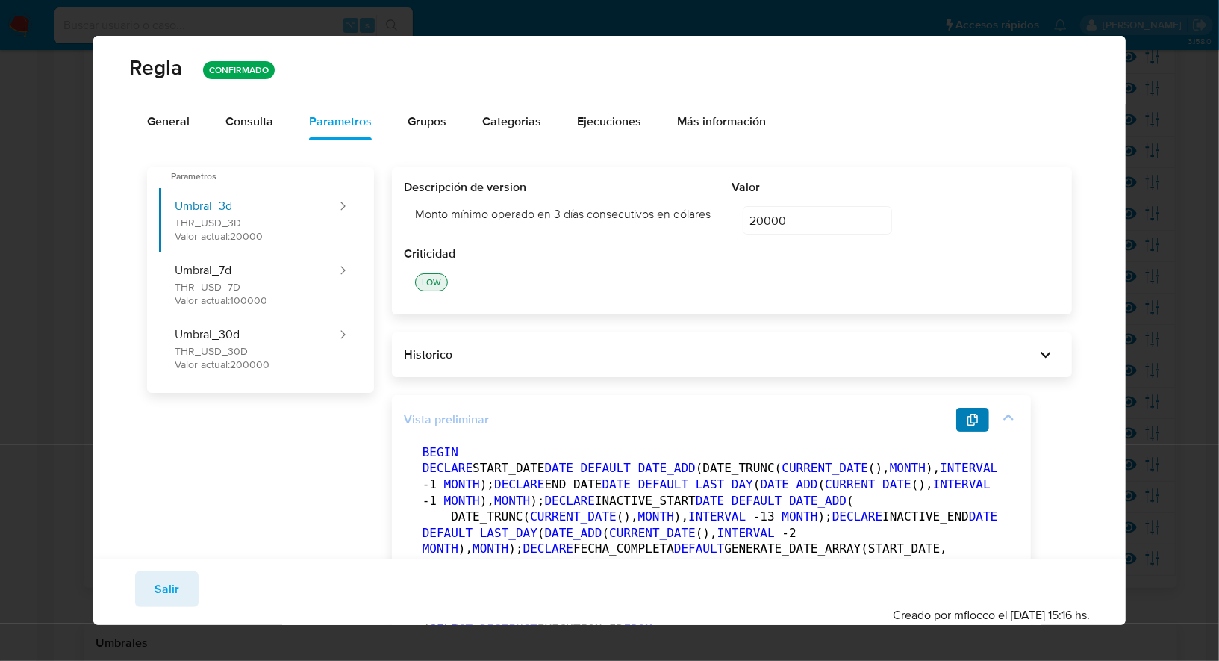
click at [968, 422] on icon "button" at bounding box center [973, 420] width 10 height 12
click at [179, 132] on div "General" at bounding box center [168, 122] width 43 height 36
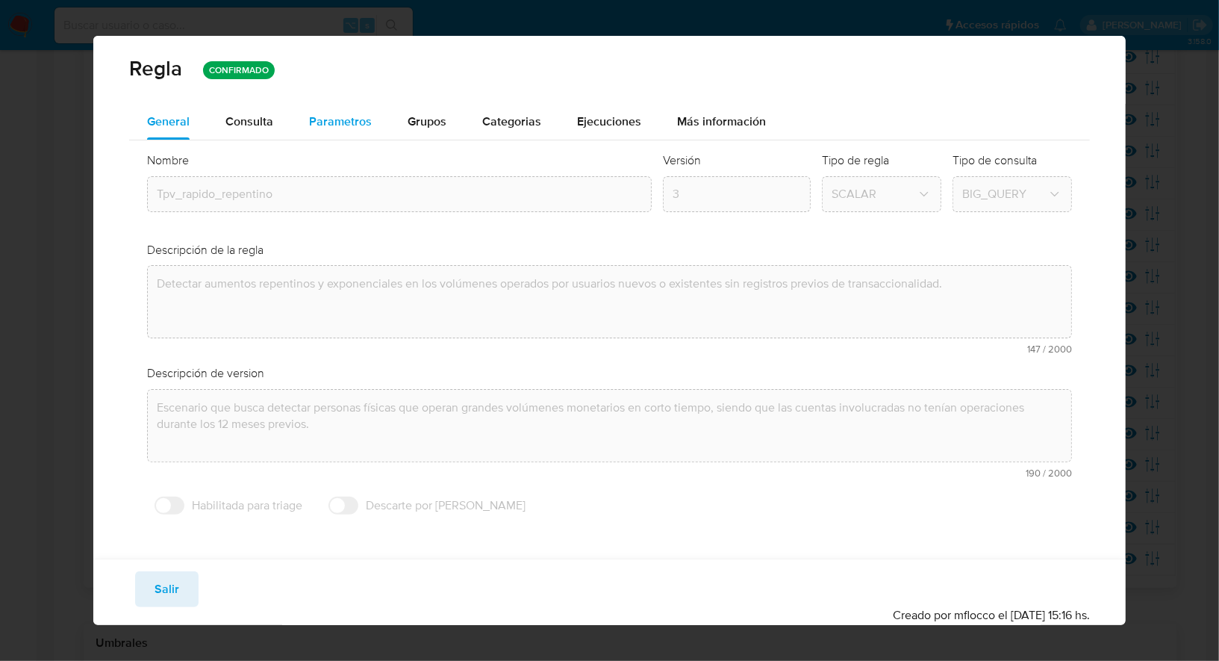
click at [329, 120] on span "Parametros" at bounding box center [340, 121] width 63 height 17
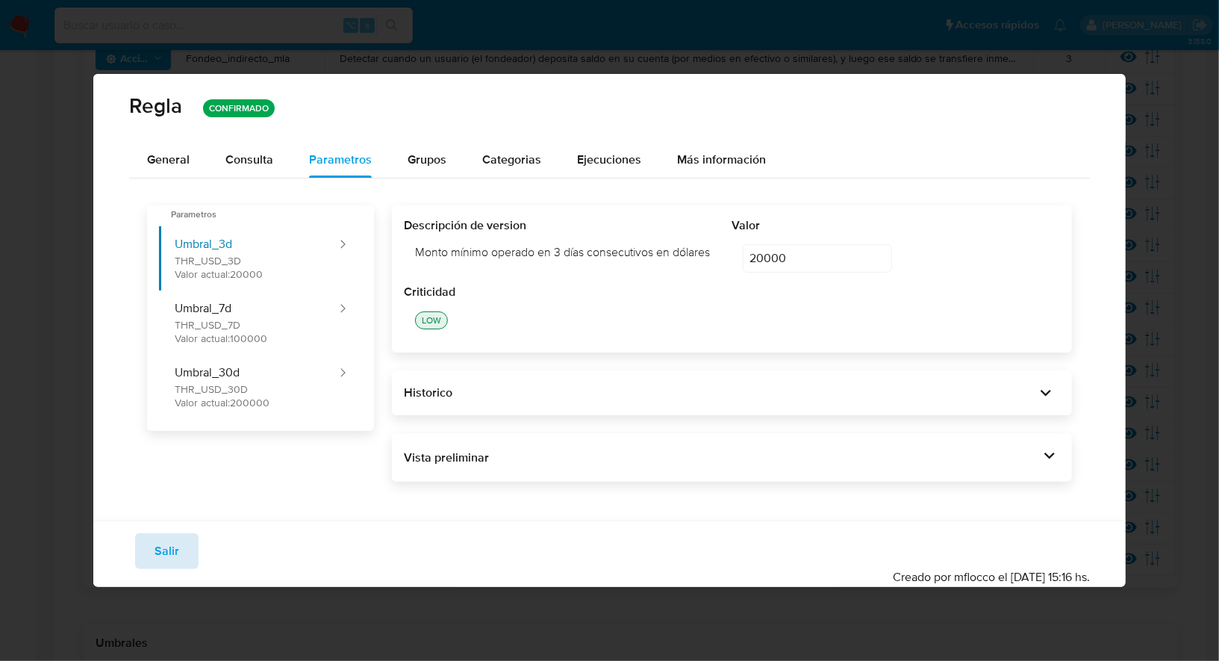
click at [164, 548] on span "Salir" at bounding box center [167, 551] width 25 height 33
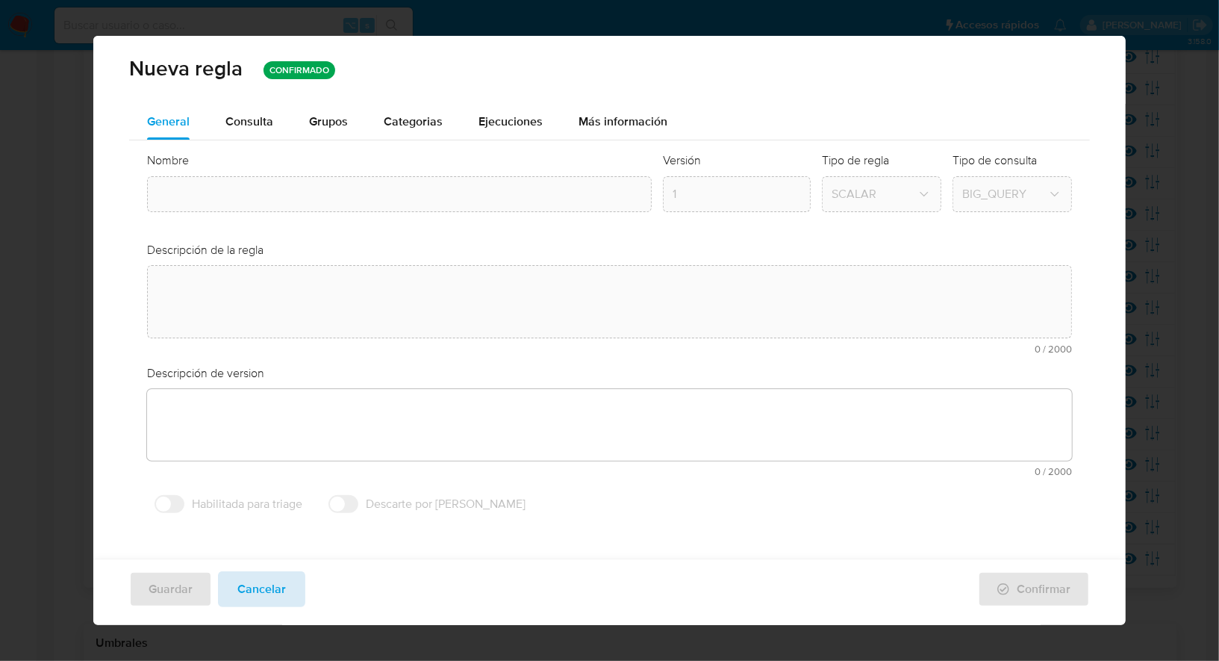
type input "Tpv_rapido_repentino"
type textarea "Detectar aumentos repentinos y exponenciales en los volúmenes operados por usua…"
type textarea "Escenario que busca detectar personas físicas que operan grandes volúmenes mone…"
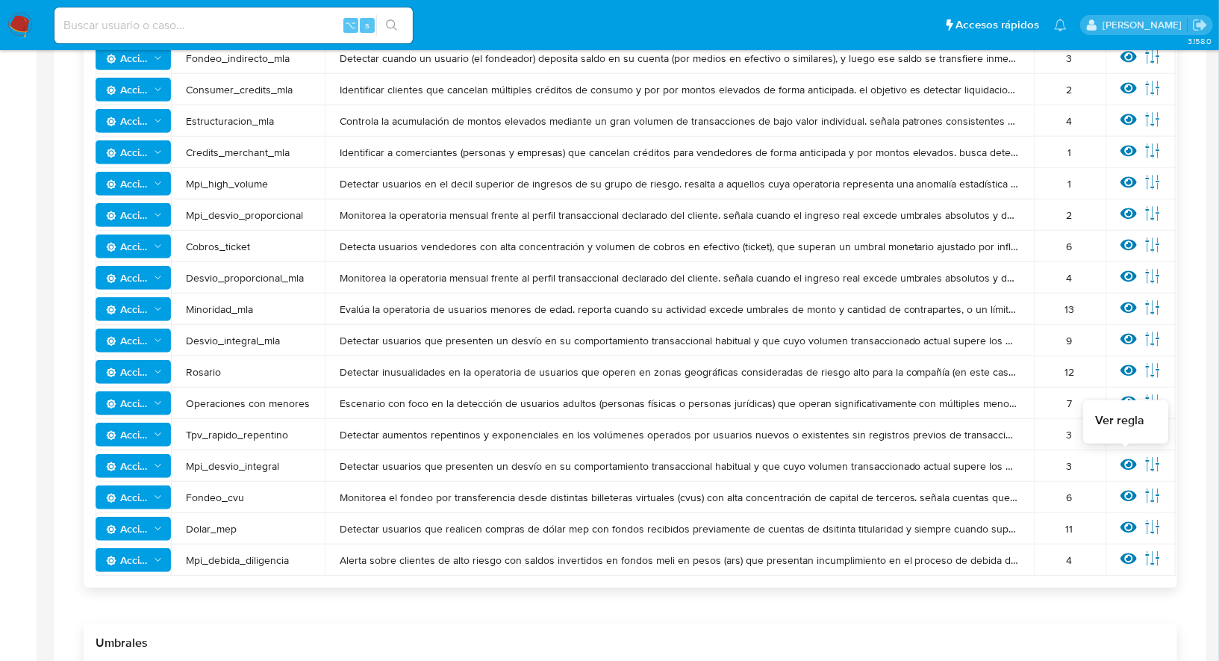
click at [1121, 467] on icon at bounding box center [1129, 464] width 16 height 11
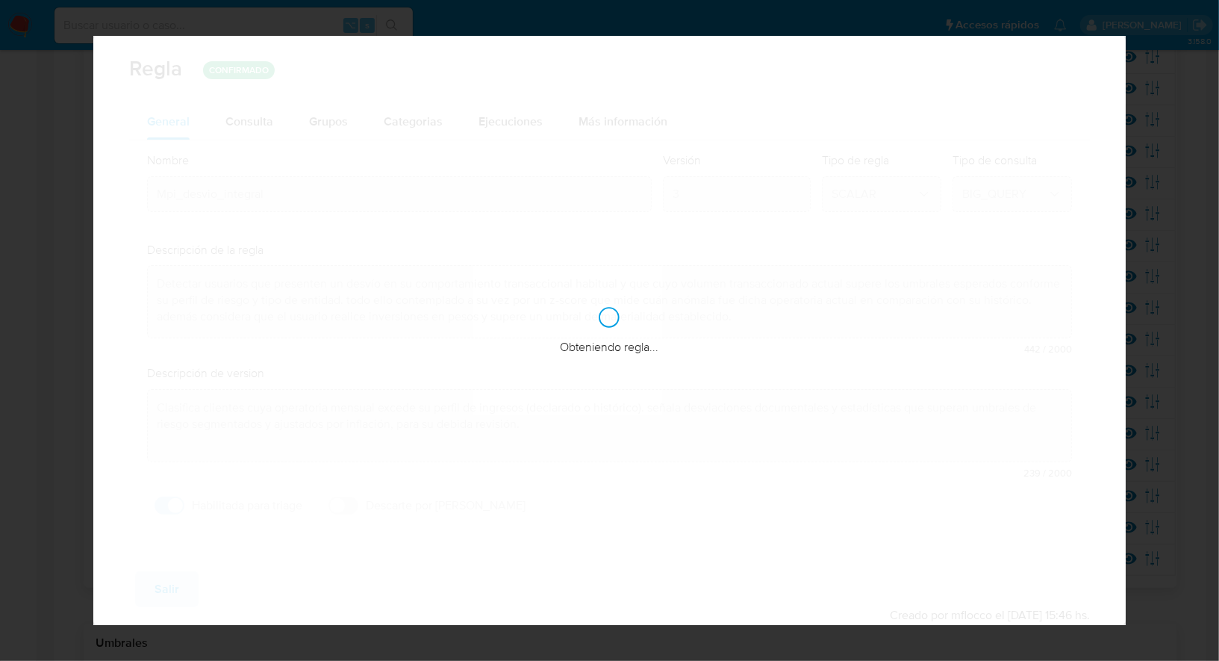
checkbox input "true"
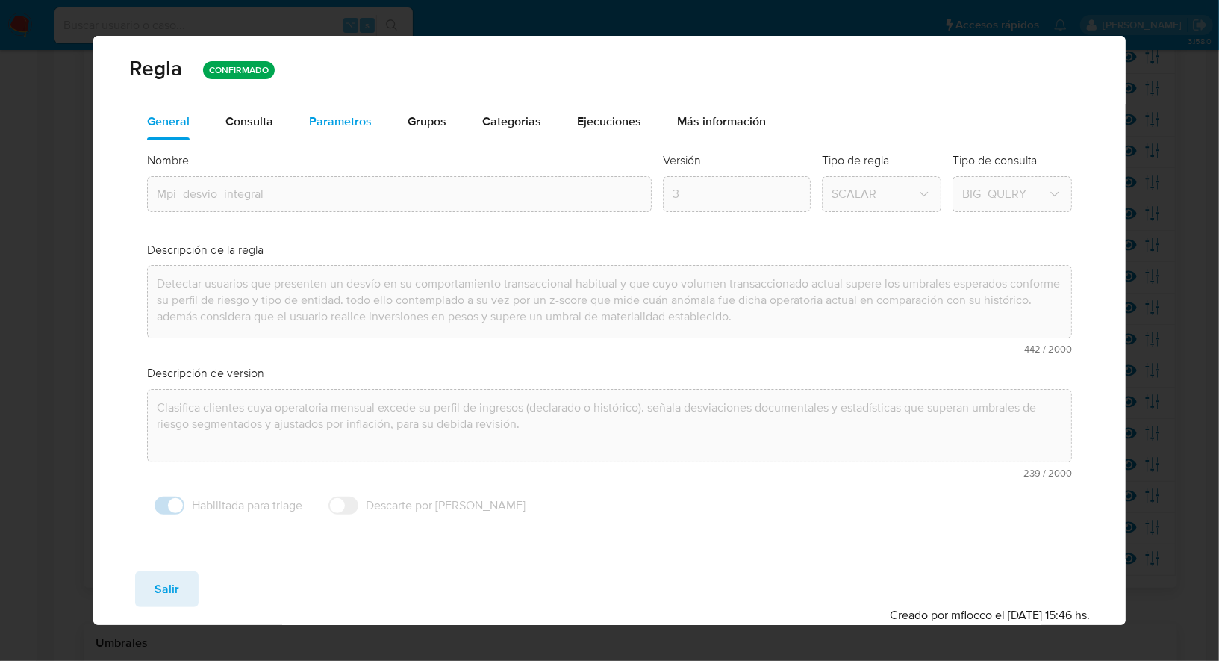
click at [341, 112] on div "Parametros" at bounding box center [340, 122] width 63 height 36
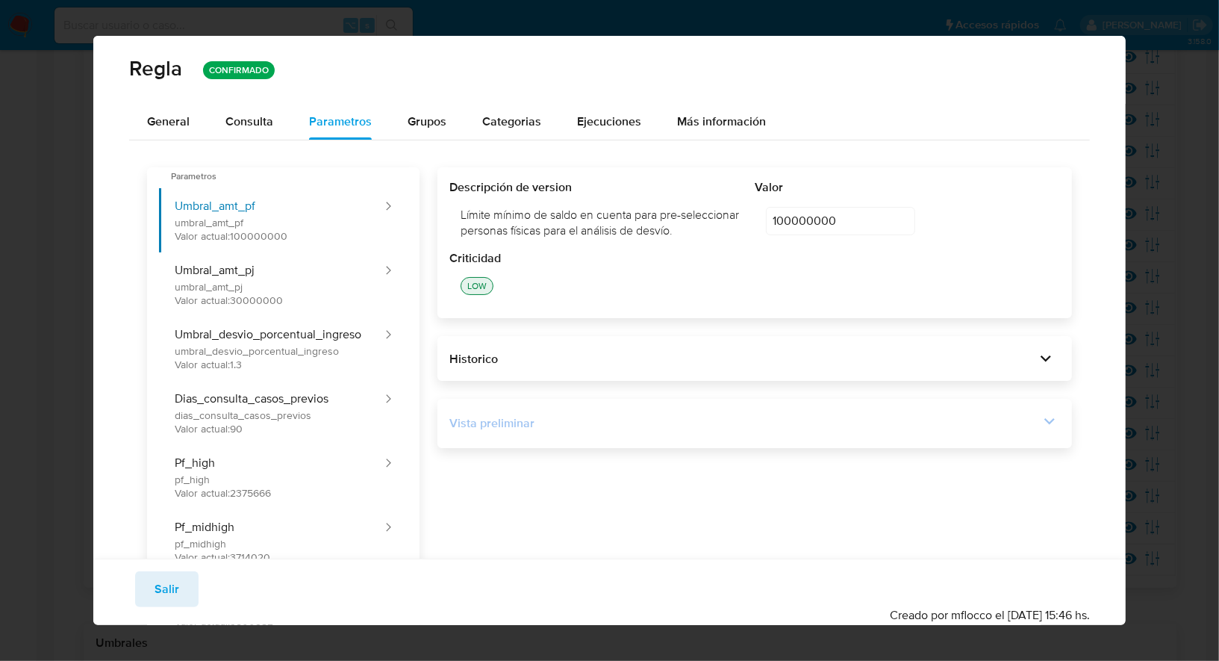
click at [573, 421] on div "Vista preliminar" at bounding box center [744, 423] width 590 height 16
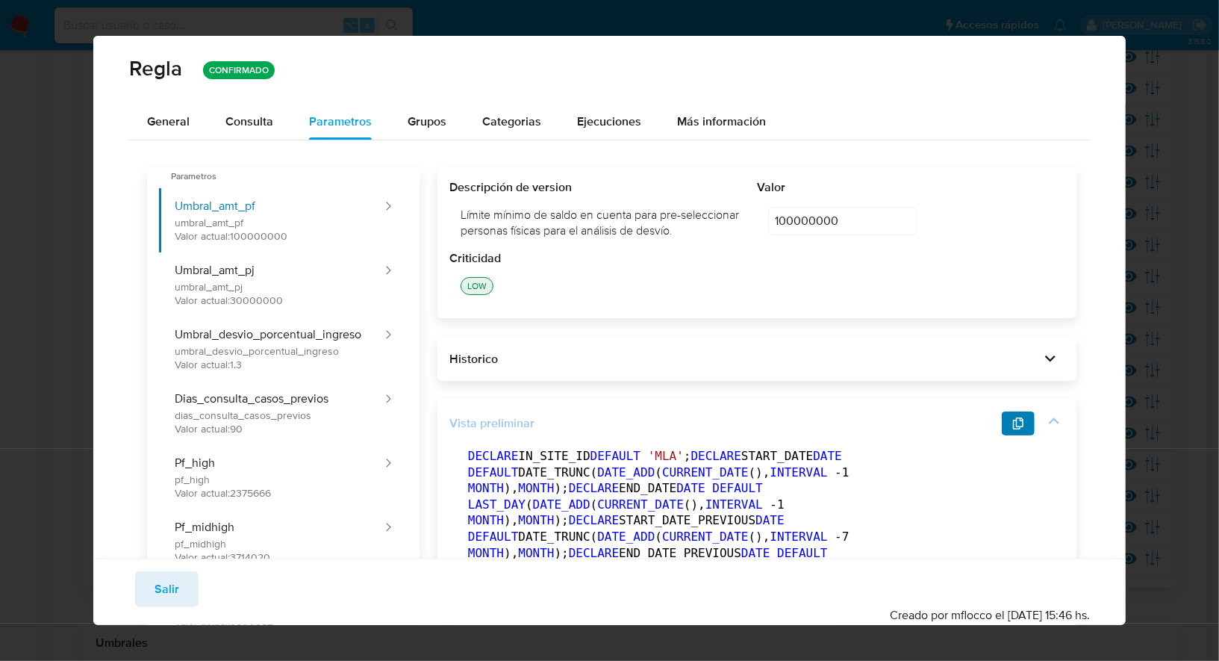
click at [1013, 426] on icon "button" at bounding box center [1018, 423] width 10 height 12
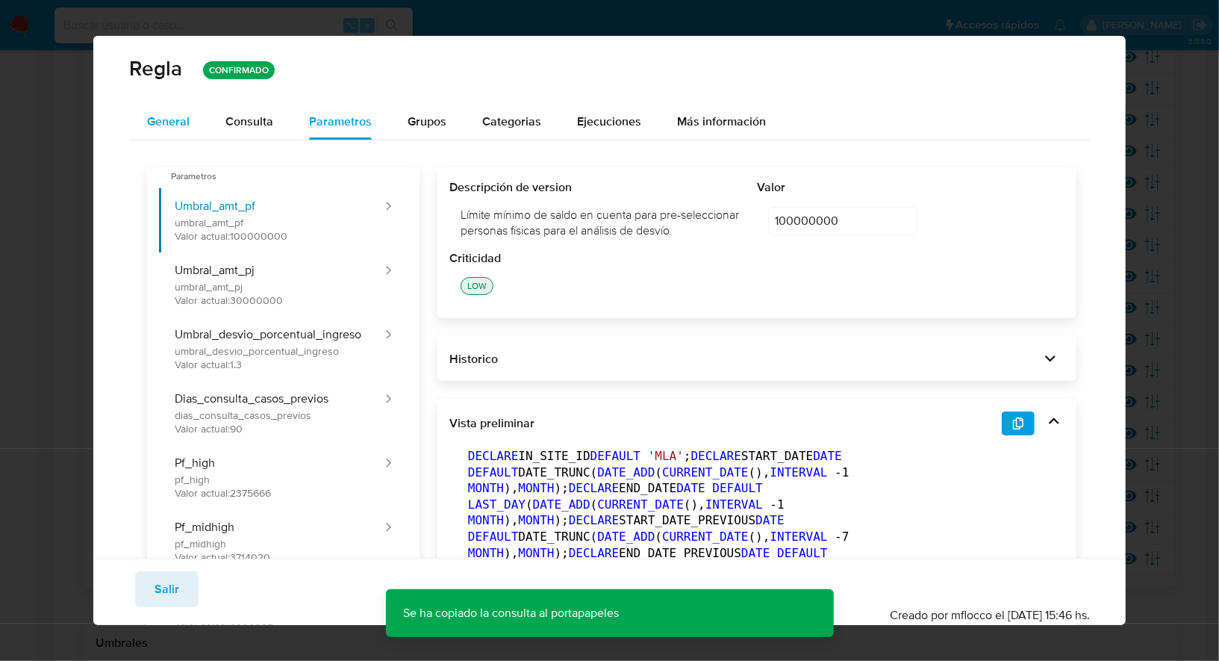
click at [187, 117] on span "General" at bounding box center [168, 121] width 43 height 17
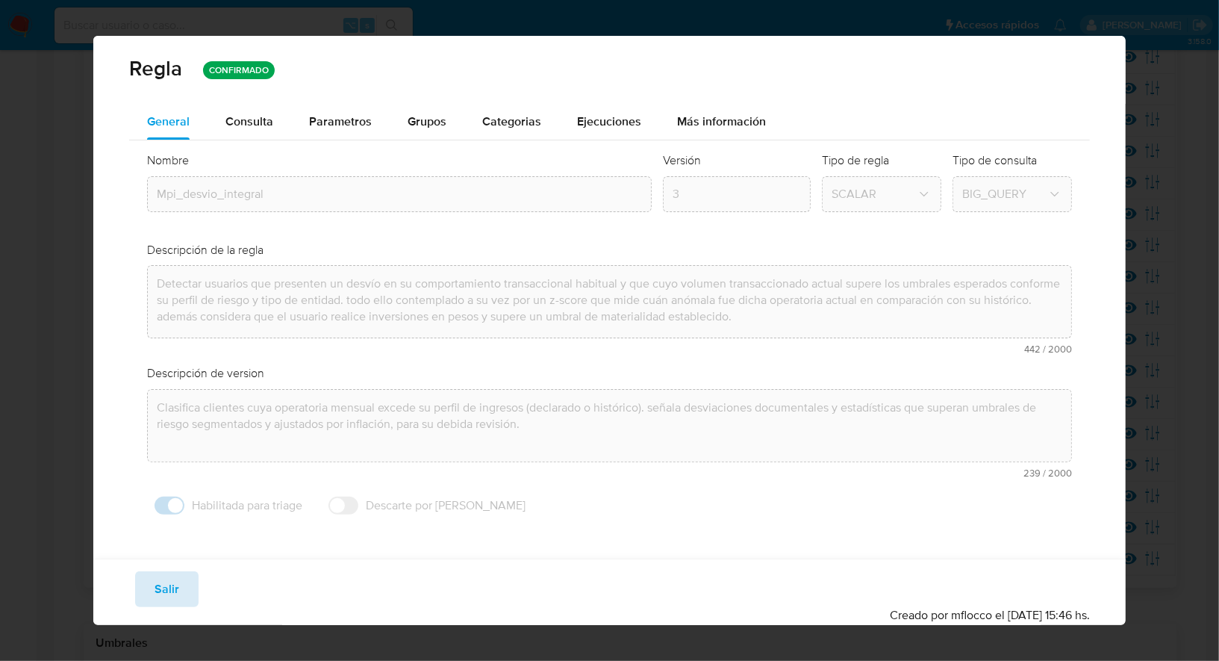
click at [164, 587] on span "Salir" at bounding box center [167, 589] width 25 height 33
type input "1"
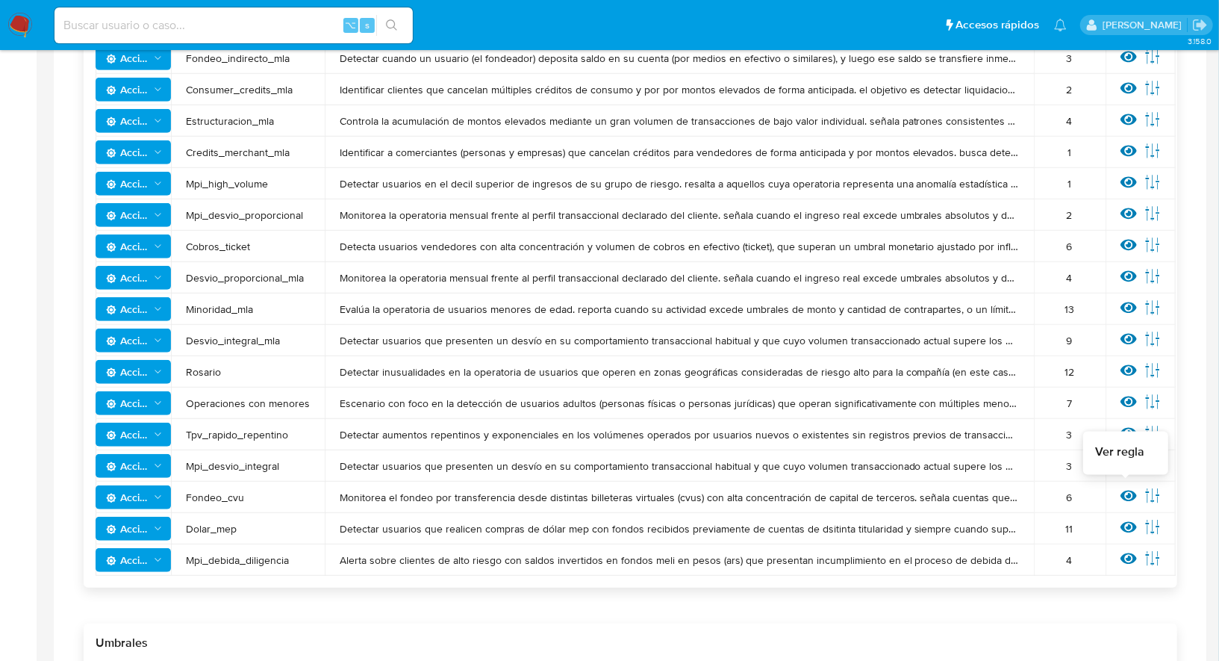
click at [1124, 495] on icon at bounding box center [1129, 495] width 16 height 11
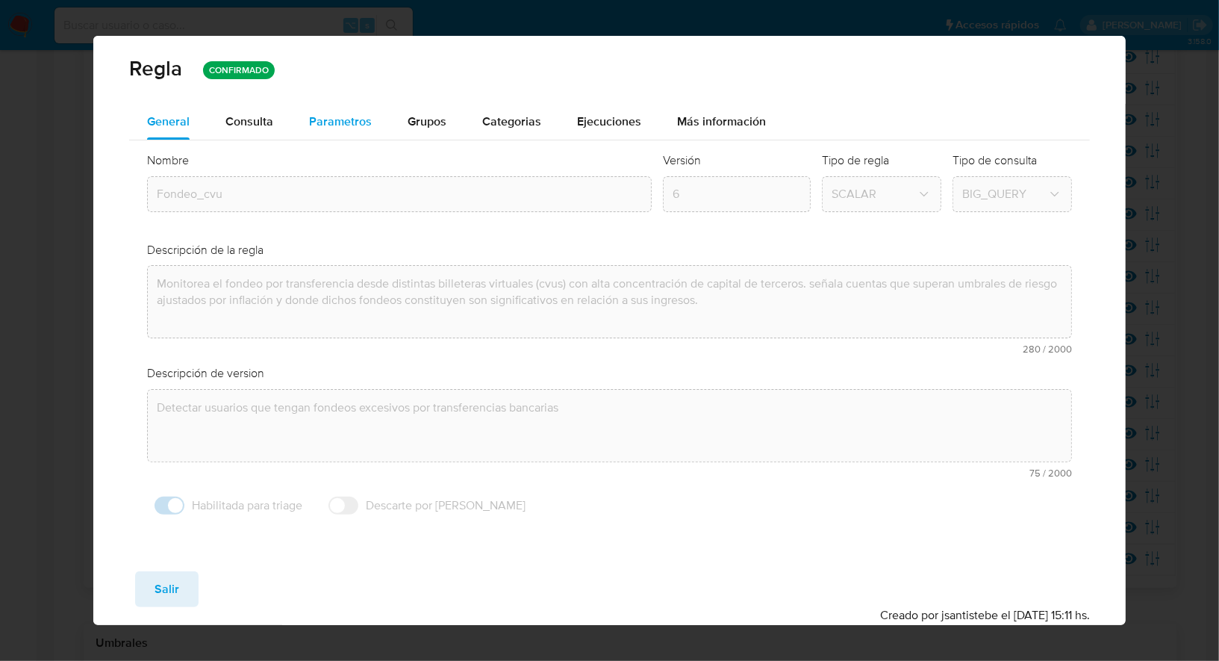
click at [333, 131] on div "Parametros" at bounding box center [340, 122] width 63 height 36
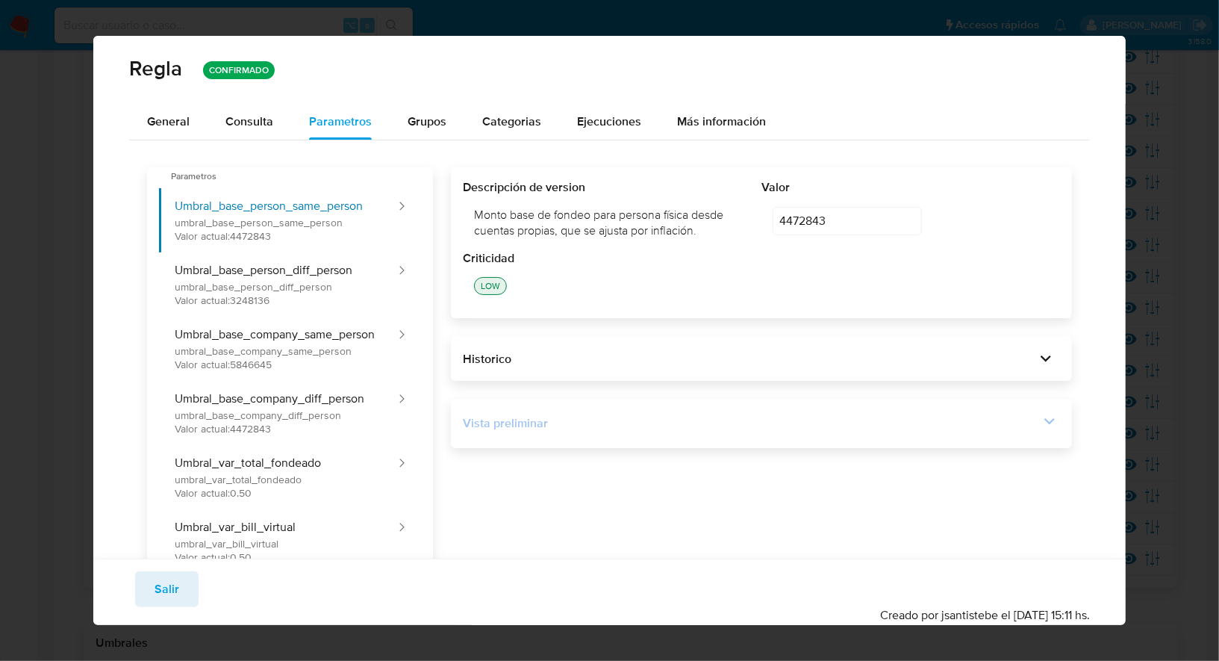
click at [623, 420] on div "Vista preliminar" at bounding box center [751, 423] width 576 height 16
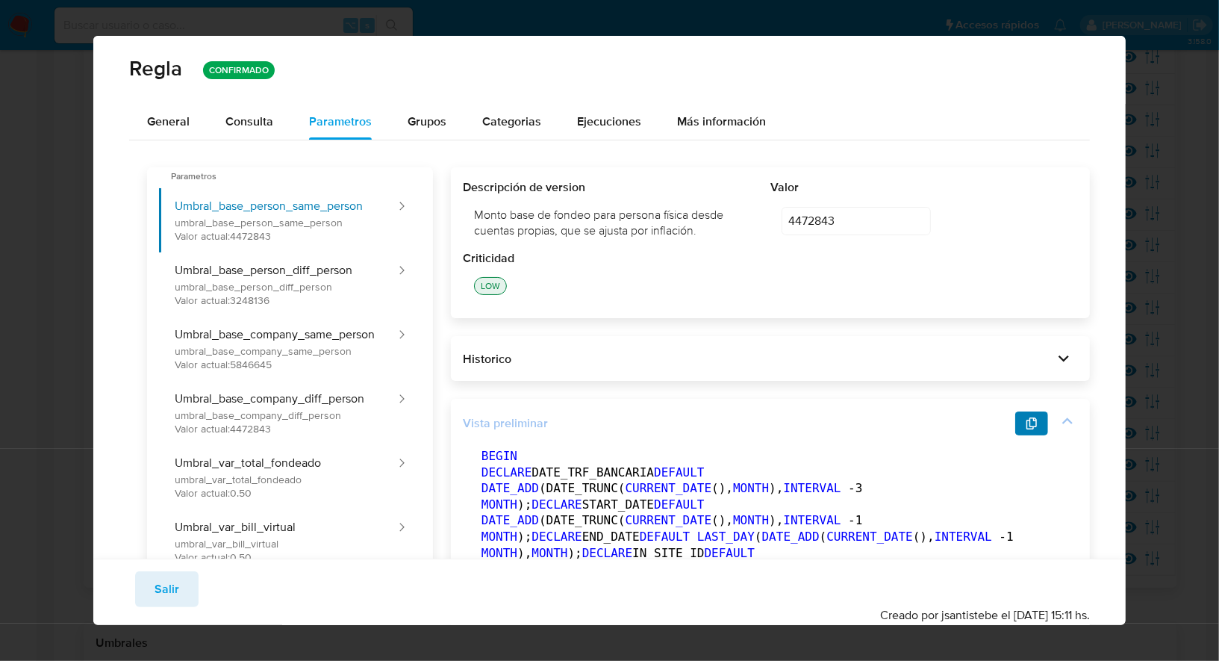
click at [1026, 422] on icon "button" at bounding box center [1032, 423] width 12 height 12
click at [187, 593] on button "Salir" at bounding box center [166, 589] width 63 height 36
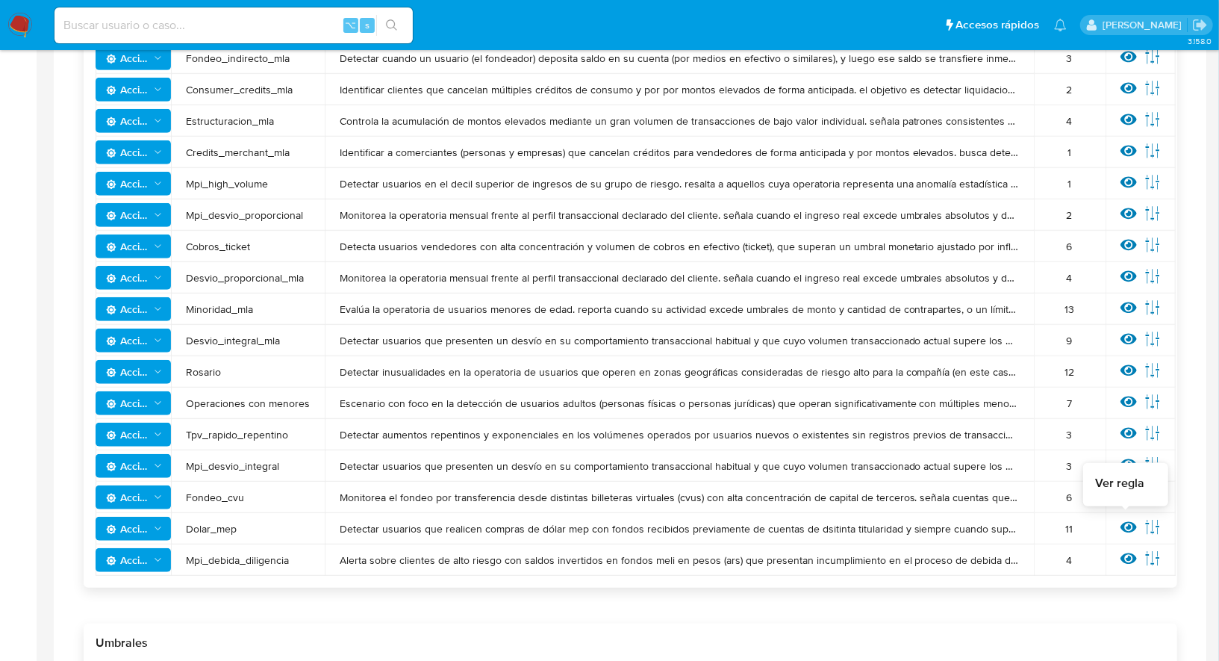
click at [1127, 526] on icon at bounding box center [1129, 527] width 16 height 11
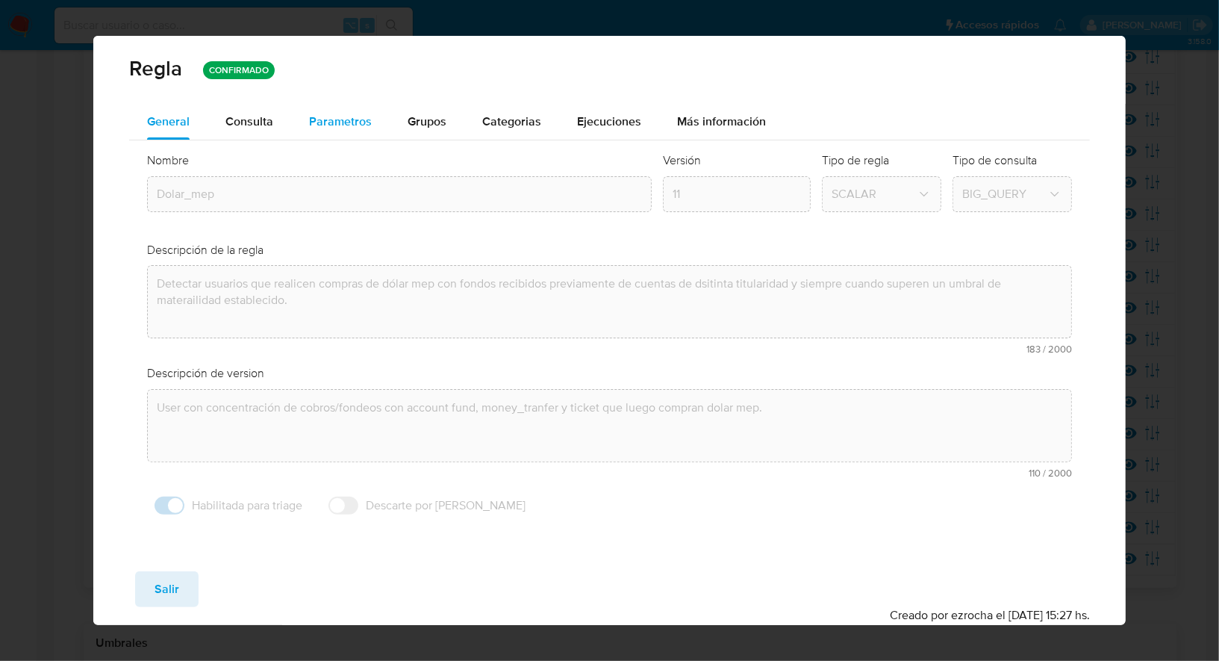
click at [330, 122] on span "Parametros" at bounding box center [340, 121] width 63 height 17
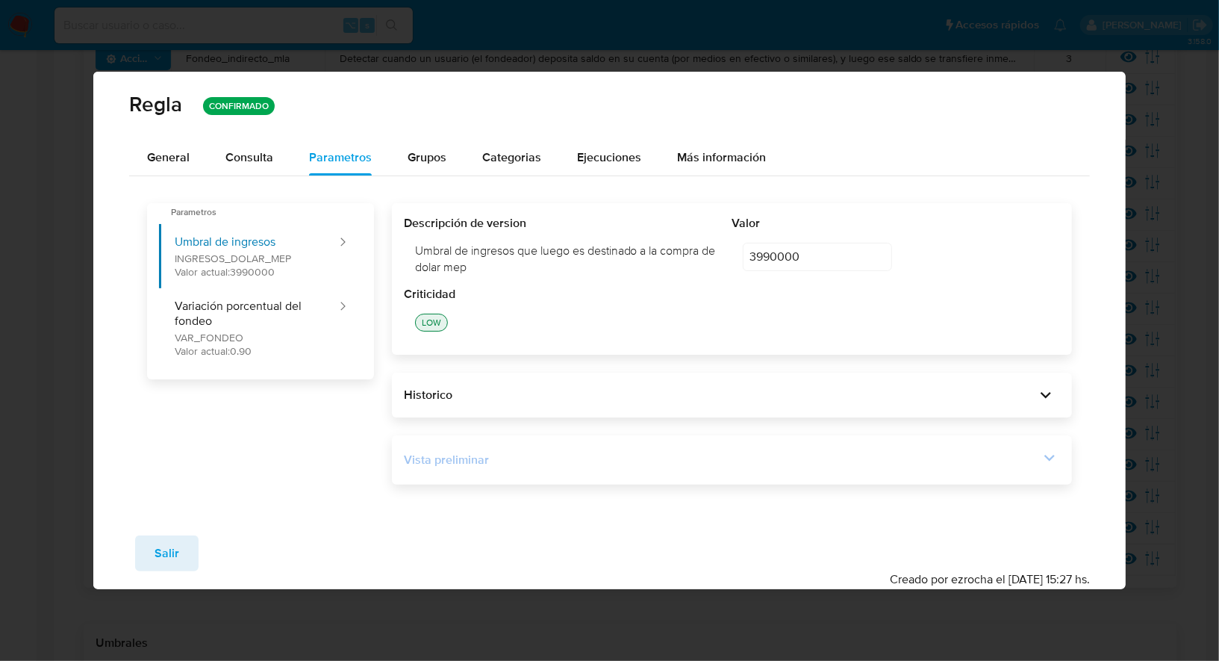
click at [660, 450] on div "Vista preliminar" at bounding box center [732, 459] width 656 height 25
click at [963, 474] on div "Vista preliminar DECLARE UMBRAL_INGRESOS_DOLAR_MEP NUMERIC DEFAULT 3990000 ; DE…" at bounding box center [732, 459] width 680 height 49
click at [959, 464] on div "Vista preliminar" at bounding box center [721, 460] width 635 height 16
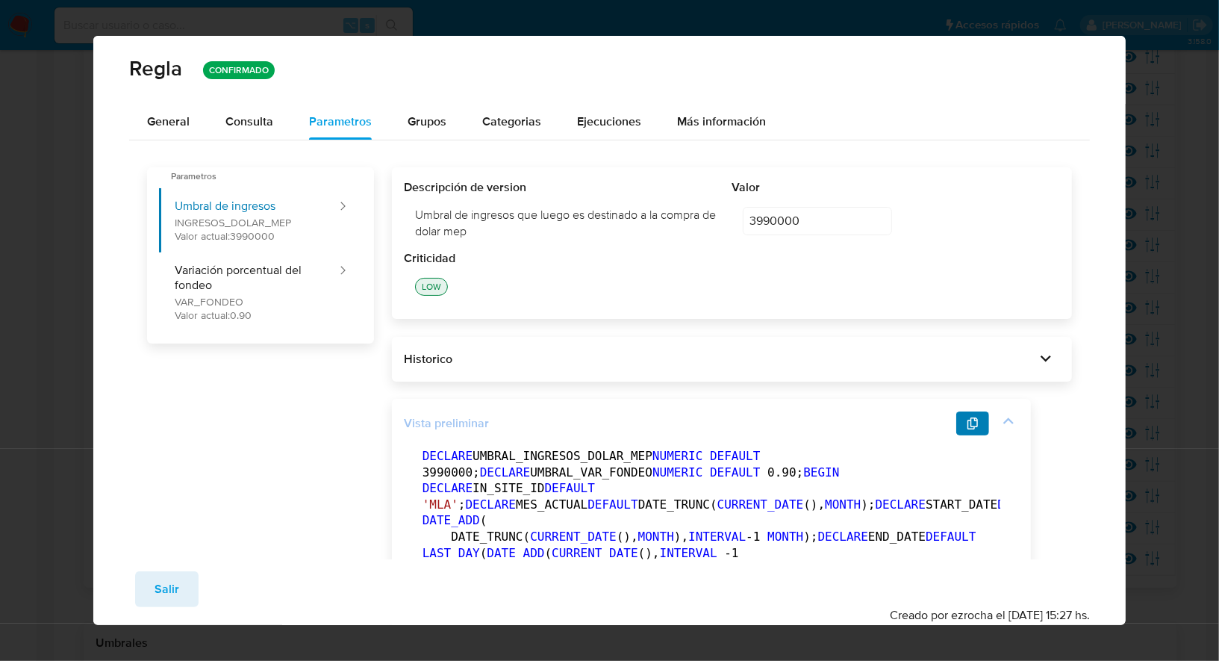
click at [968, 423] on icon "button" at bounding box center [973, 423] width 10 height 12
click at [187, 126] on span "General" at bounding box center [168, 121] width 43 height 17
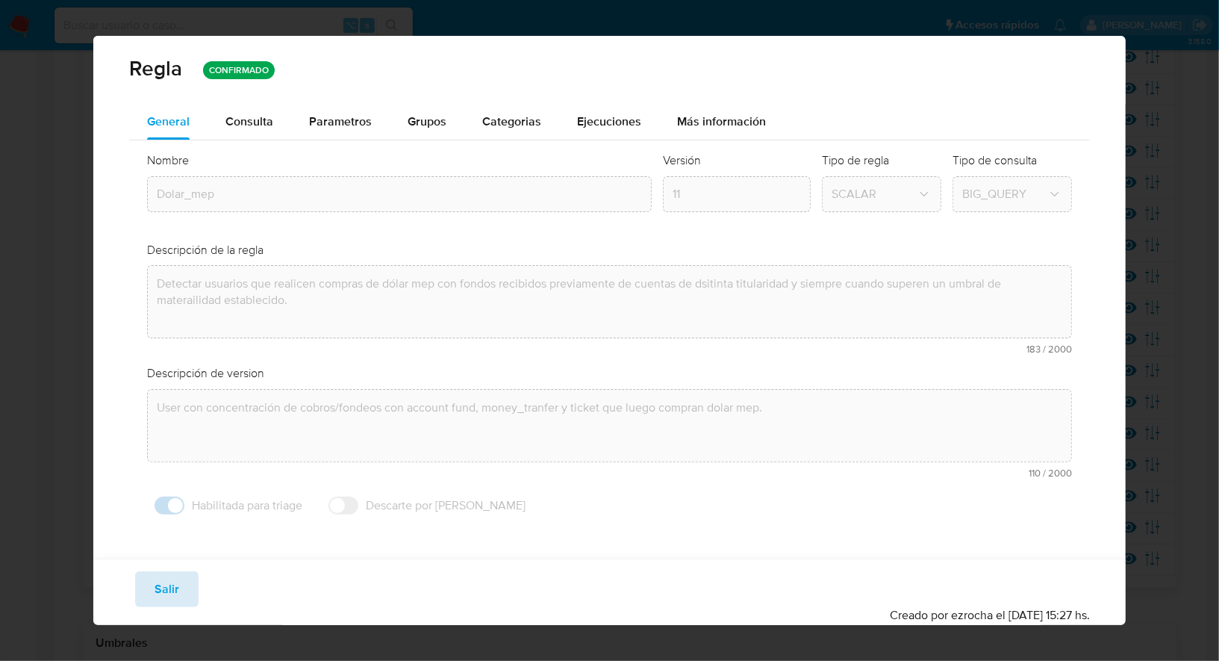
click at [179, 597] on button "Salir" at bounding box center [166, 589] width 63 height 36
type input "1"
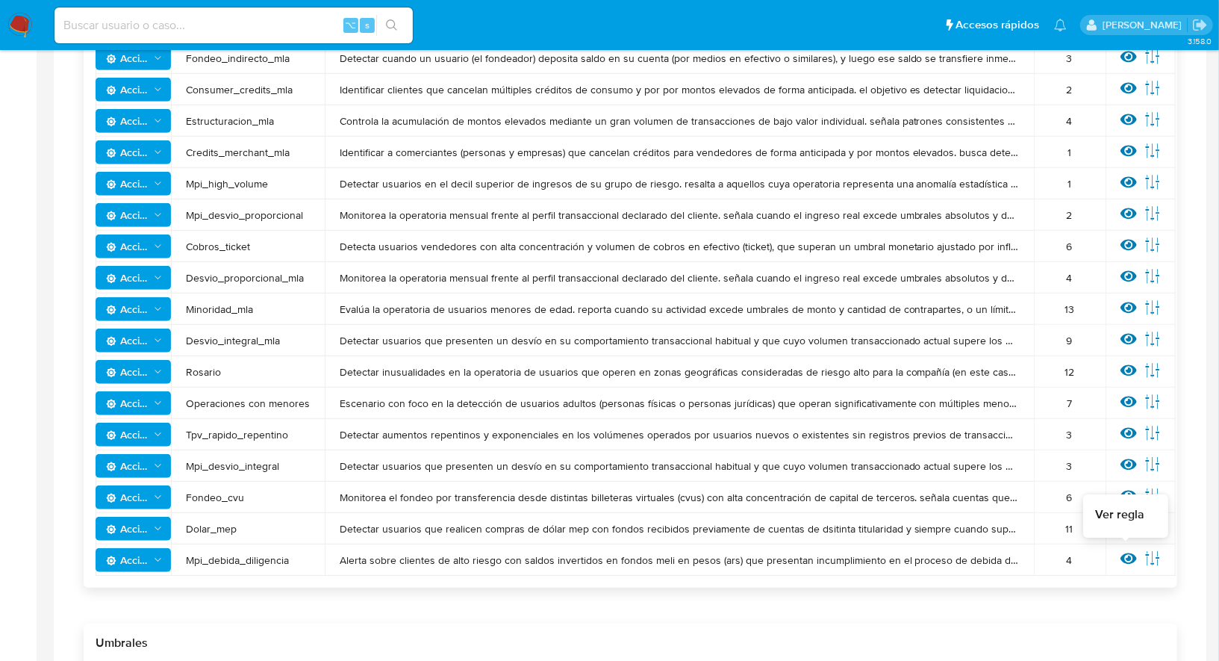
click at [1129, 558] on icon at bounding box center [1129, 558] width 16 height 16
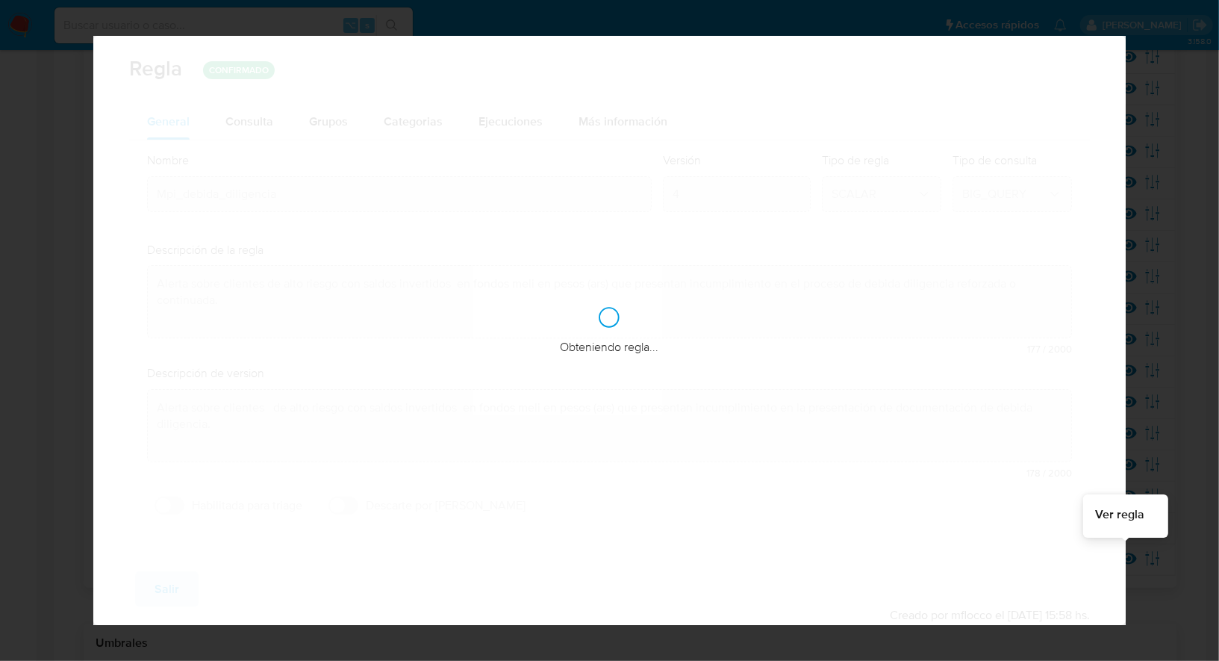
checkbox input "false"
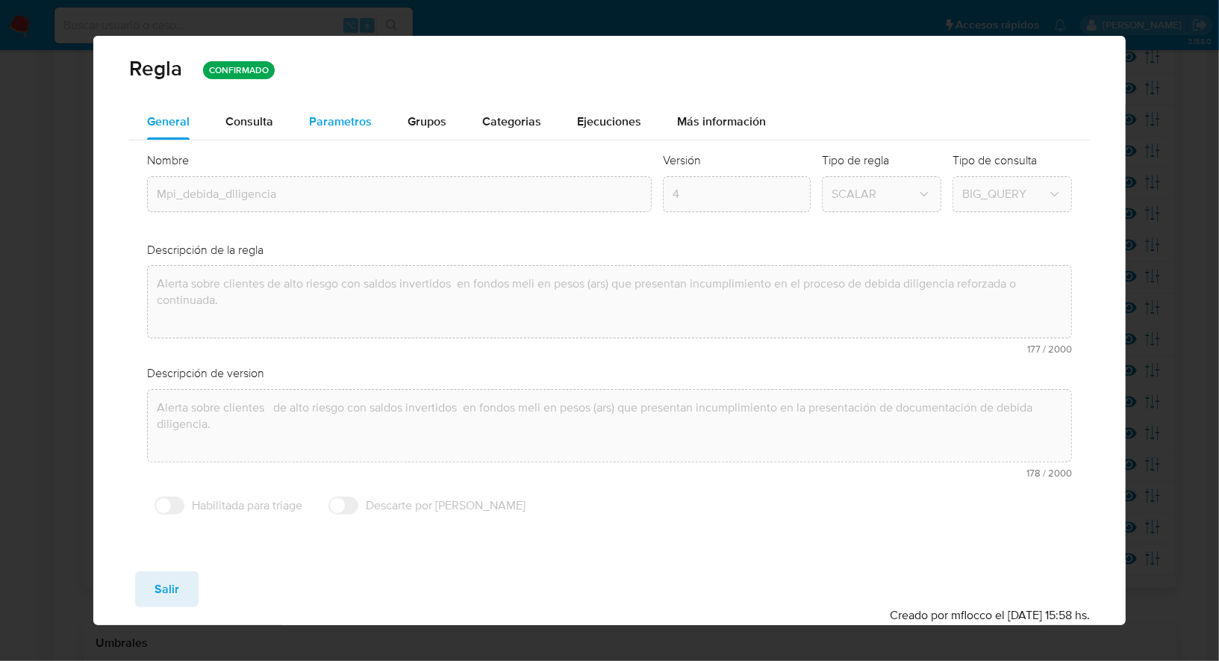
click at [338, 126] on span "Parametros" at bounding box center [340, 121] width 63 height 17
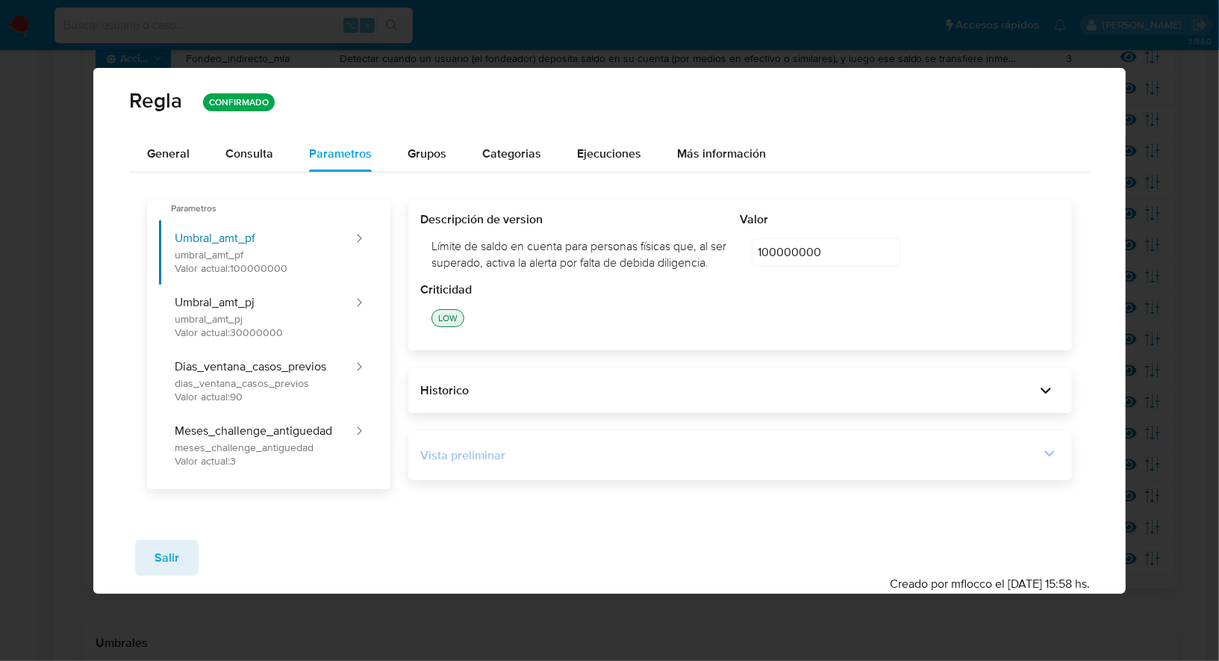
click at [726, 458] on div "Vista preliminar" at bounding box center [740, 455] width 640 height 25
click at [988, 480] on div "Vista preliminar DECLARE IN_SITE_ID STRING DEFAULT 'MLA' ; DECLARE FIAT STRING …" at bounding box center [740, 455] width 664 height 49
click at [1002, 464] on div "Vista preliminar" at bounding box center [729, 455] width 619 height 16
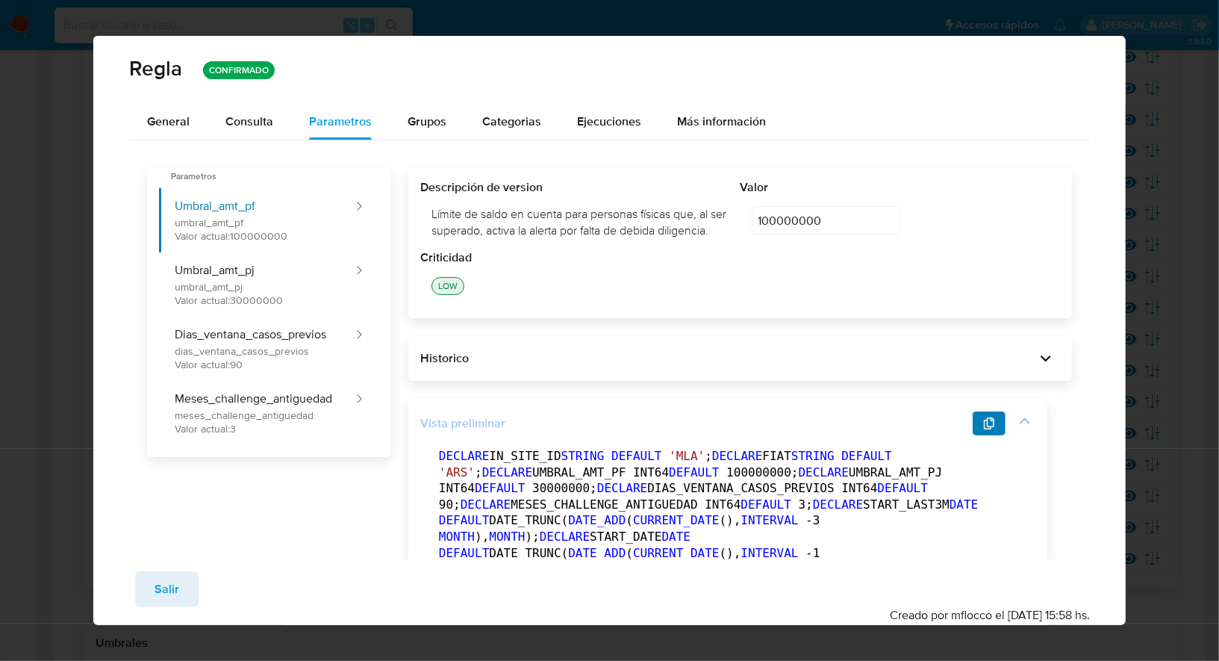
click at [991, 429] on icon "button" at bounding box center [989, 423] width 10 height 12
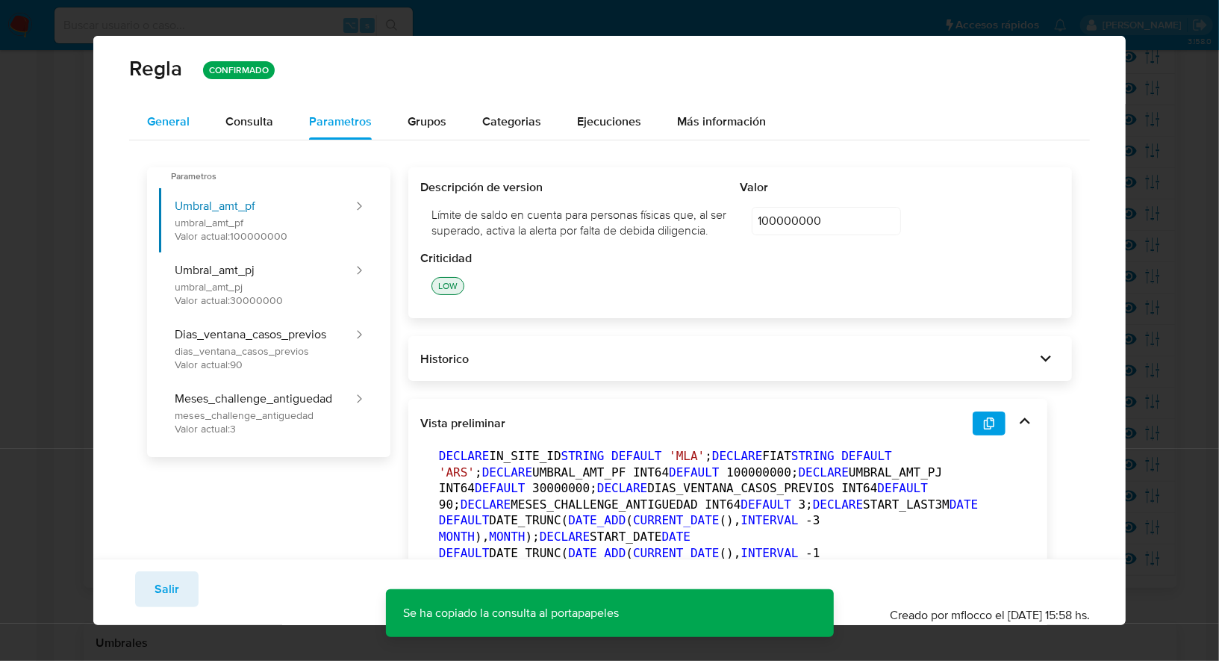
click at [169, 122] on span "General" at bounding box center [168, 121] width 43 height 17
